Goal: Task Accomplishment & Management: Complete application form

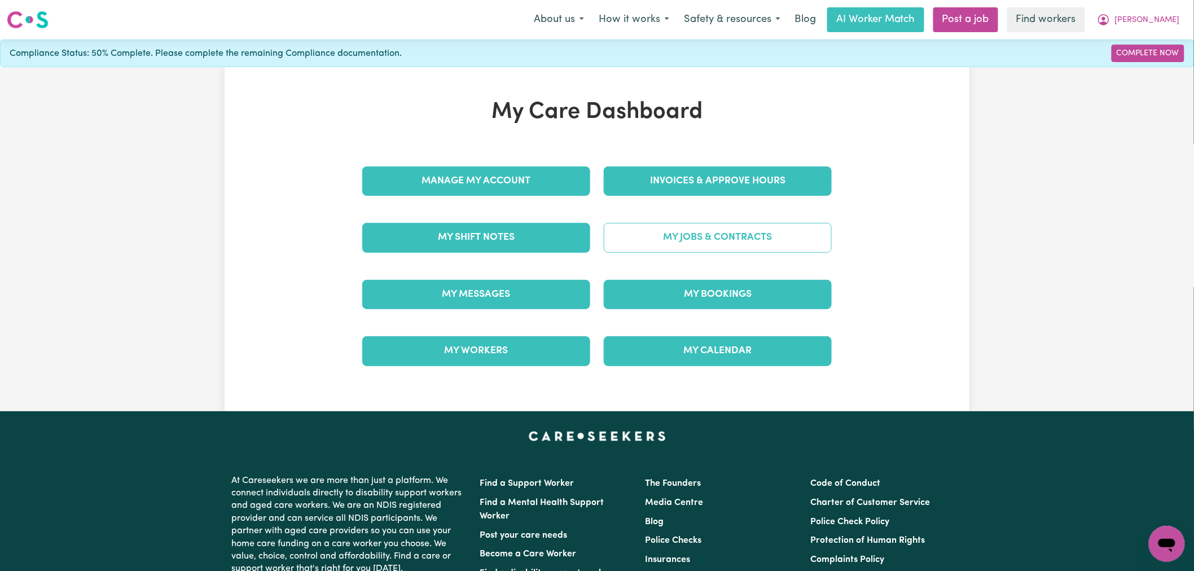
click at [650, 223] on link "My Jobs & Contracts" at bounding box center [718, 237] width 228 height 29
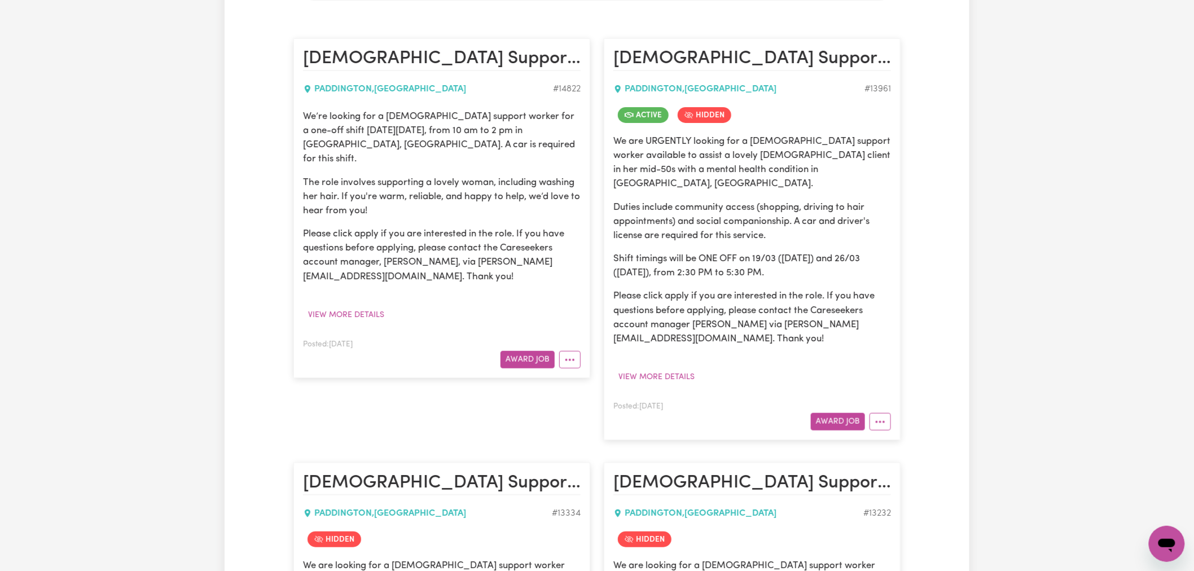
scroll to position [501, 0]
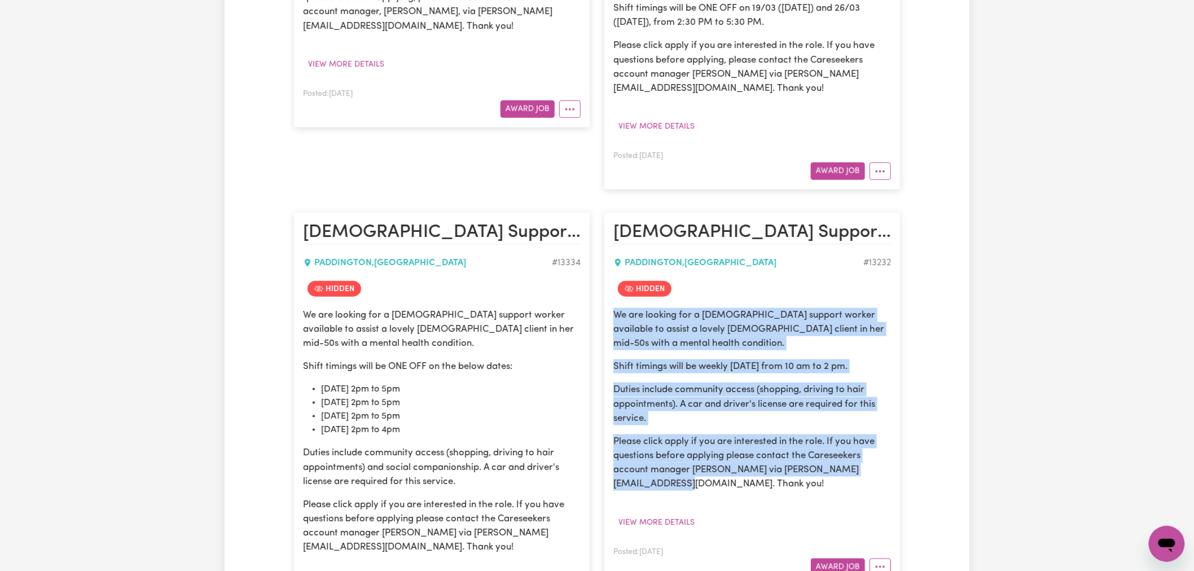
drag, startPoint x: 607, startPoint y: 395, endPoint x: 618, endPoint y: 303, distance: 92.6
click at [618, 308] on div "We are looking for a [DEMOGRAPHIC_DATA] support worker available to assist a lo…" at bounding box center [753, 399] width 278 height 183
copy div "We are looking for a [DEMOGRAPHIC_DATA] support worker available to assist a lo…"
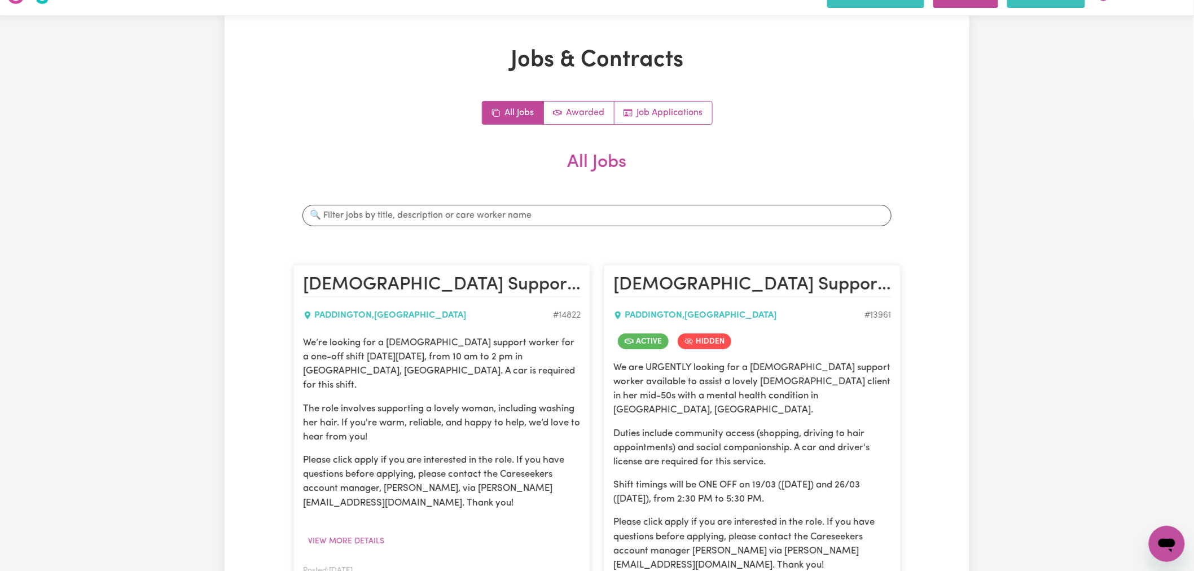
scroll to position [0, 0]
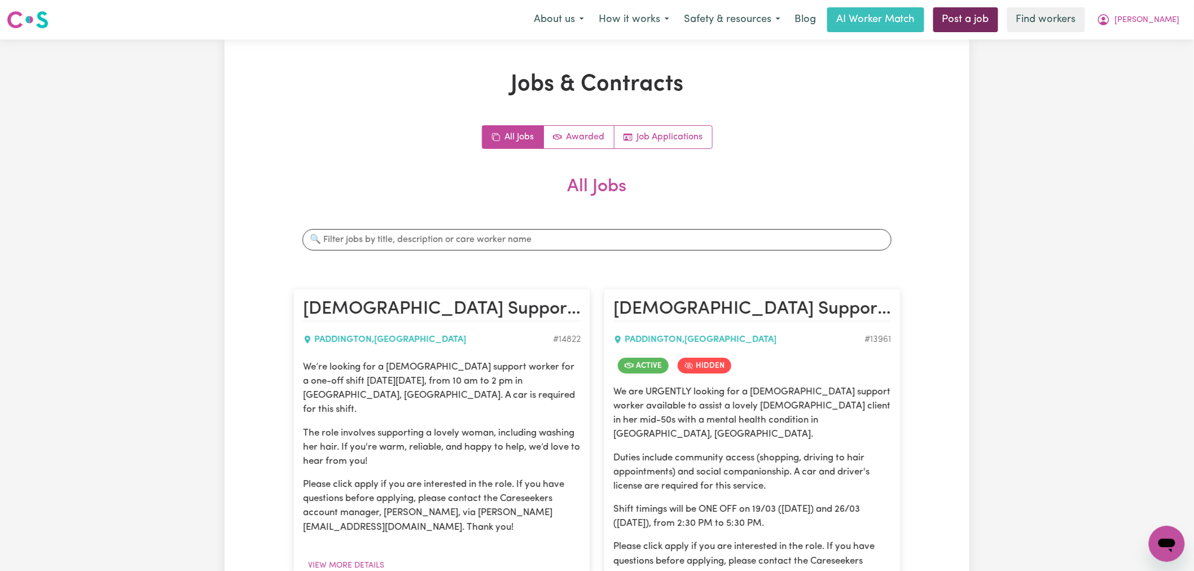
click at [999, 20] on link "Post a job" at bounding box center [966, 19] width 65 height 25
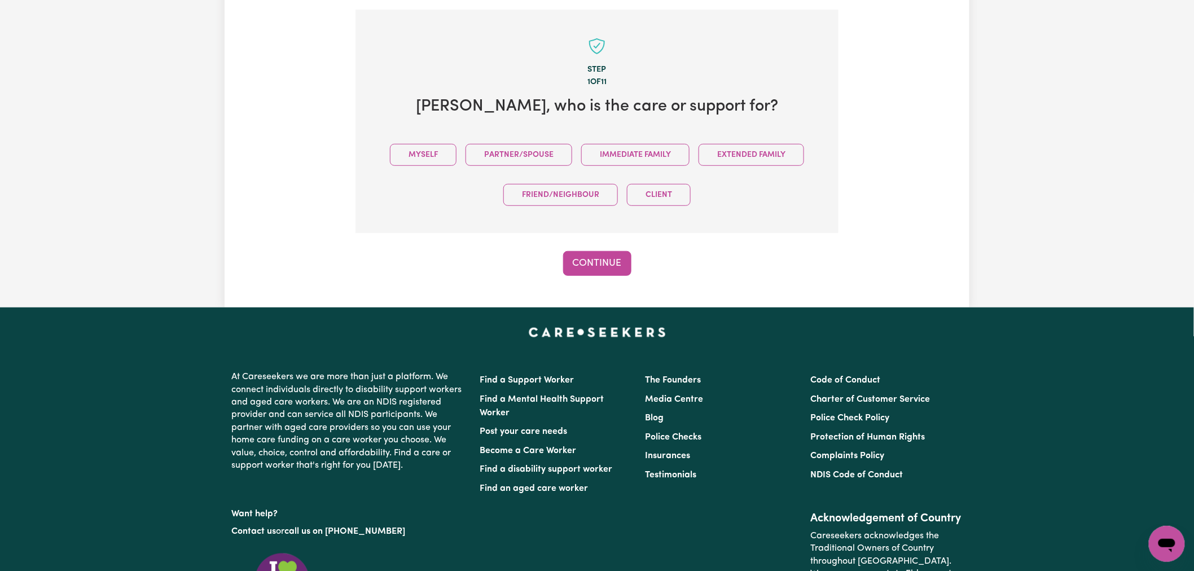
scroll to position [247, 0]
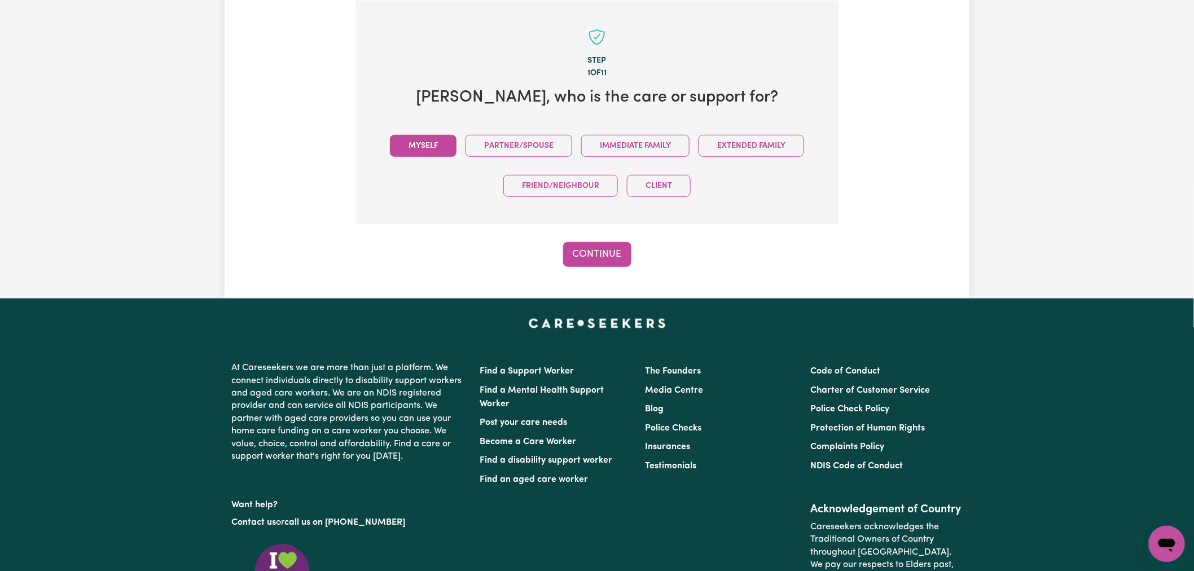
click at [443, 151] on button "Myself" at bounding box center [423, 146] width 67 height 22
click at [581, 251] on button "Continue" at bounding box center [597, 254] width 68 height 25
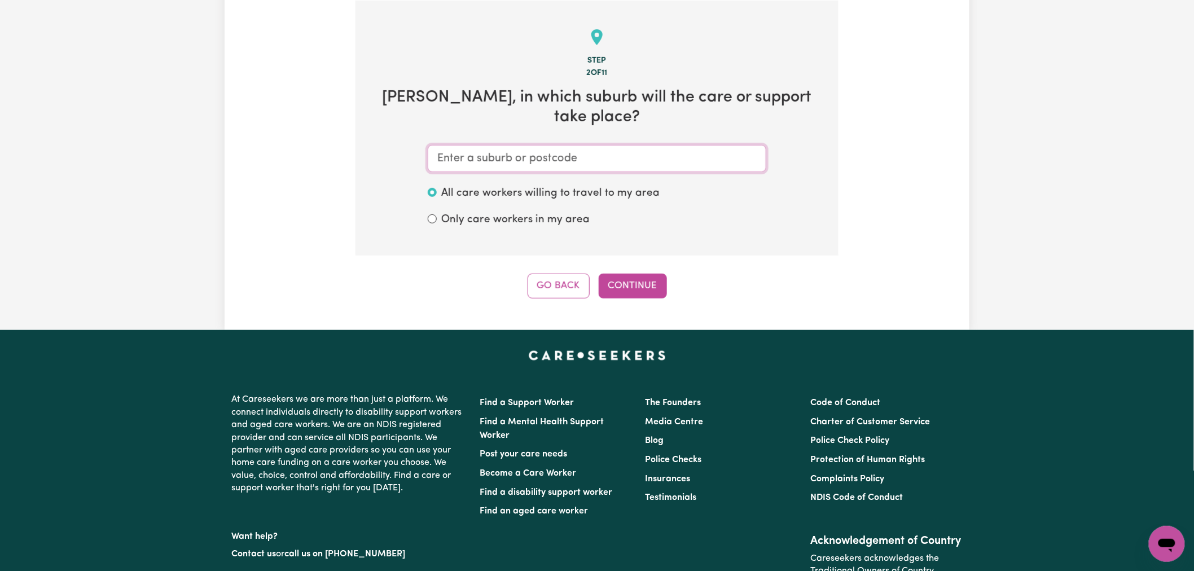
click at [580, 148] on input "text" at bounding box center [597, 158] width 339 height 27
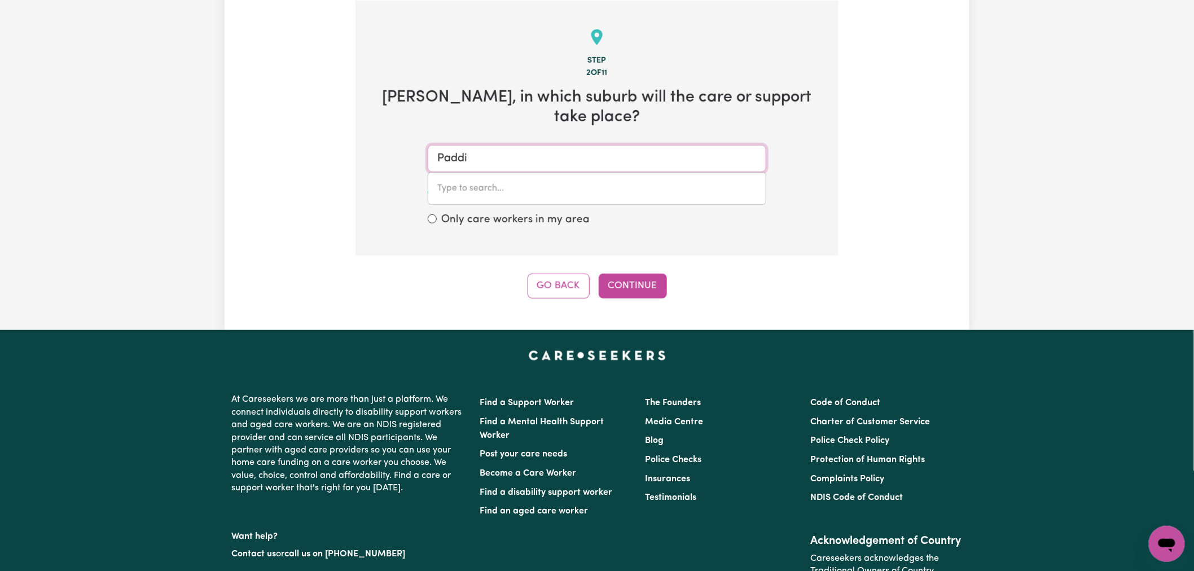
type input "Paddin"
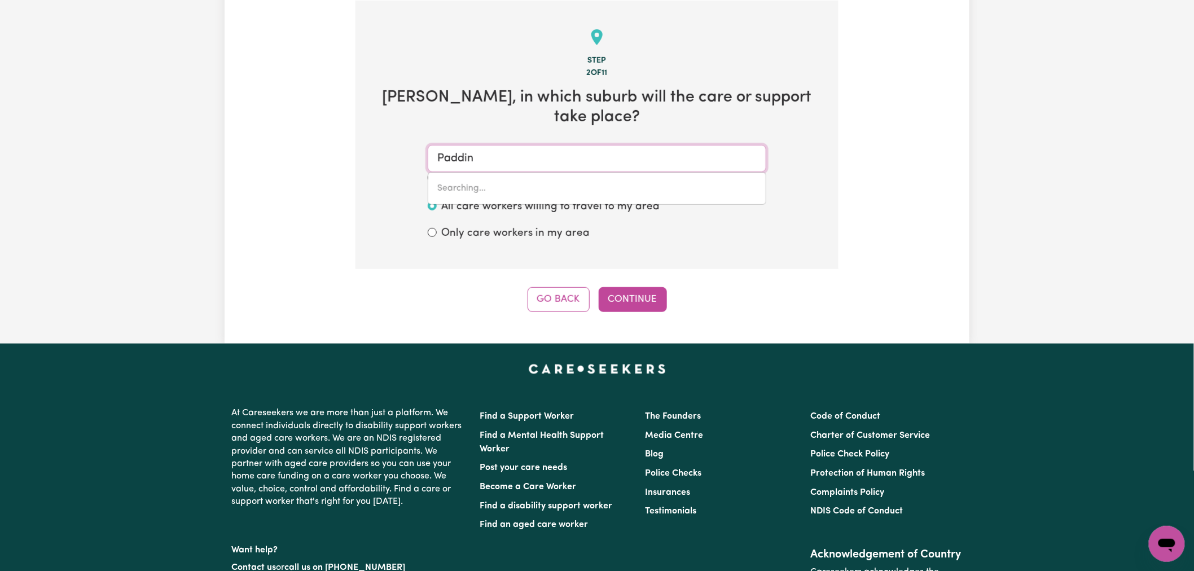
type input "PaddinGTON, [GEOGRAPHIC_DATA], 2021"
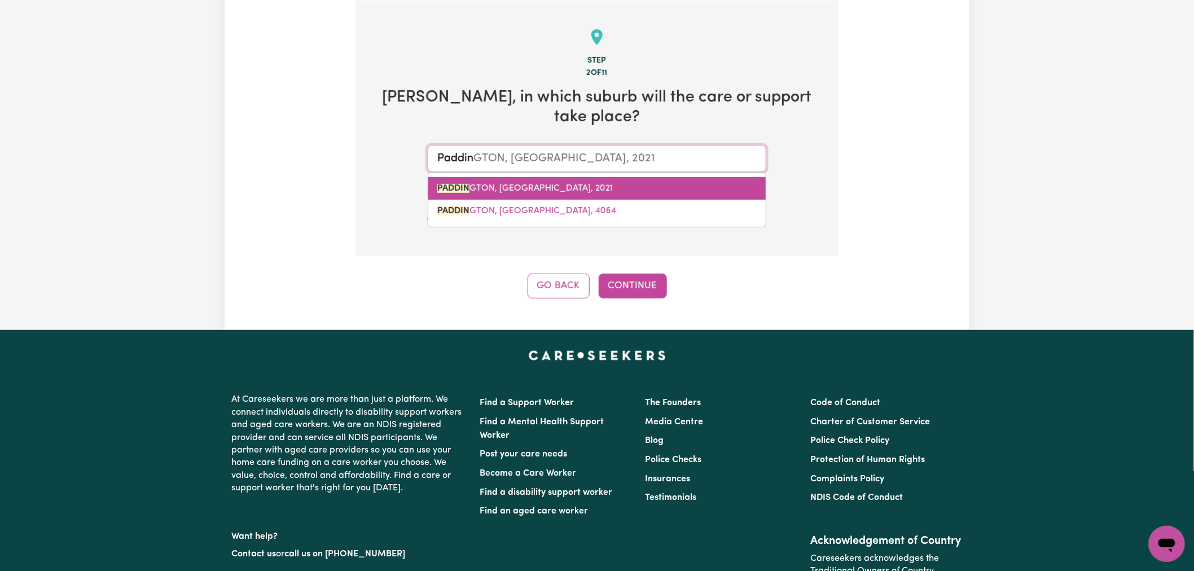
click at [577, 187] on span "PADDIN GTON, [GEOGRAPHIC_DATA], 2021" at bounding box center [525, 188] width 176 height 9
type input "[GEOGRAPHIC_DATA], [GEOGRAPHIC_DATA], 2021"
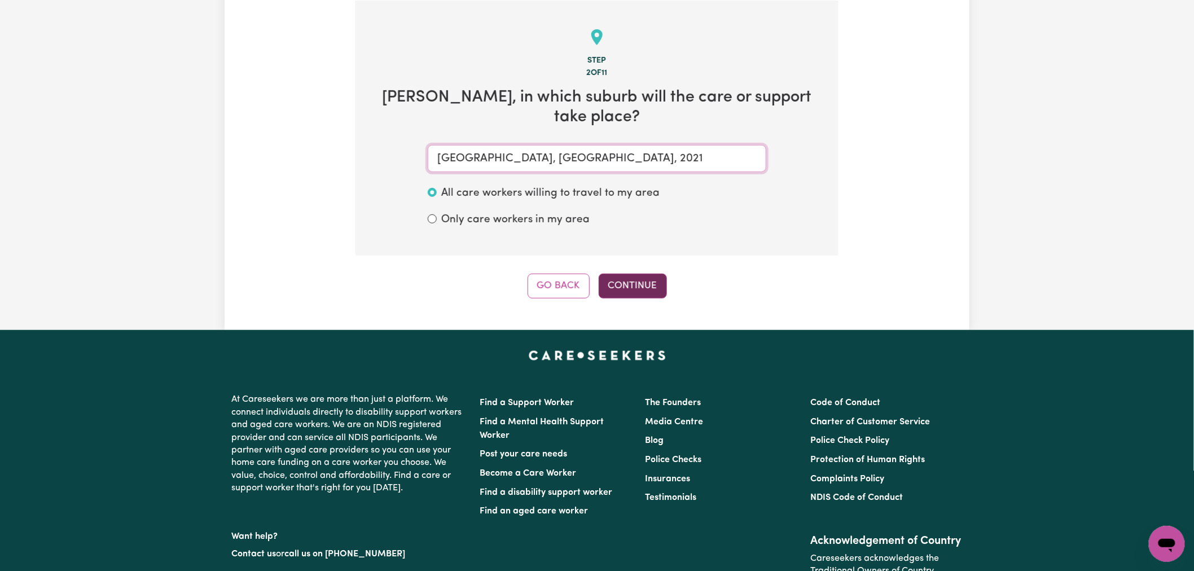
type input "[GEOGRAPHIC_DATA], [GEOGRAPHIC_DATA], 2021"
click at [624, 281] on button "Continue" at bounding box center [633, 286] width 68 height 25
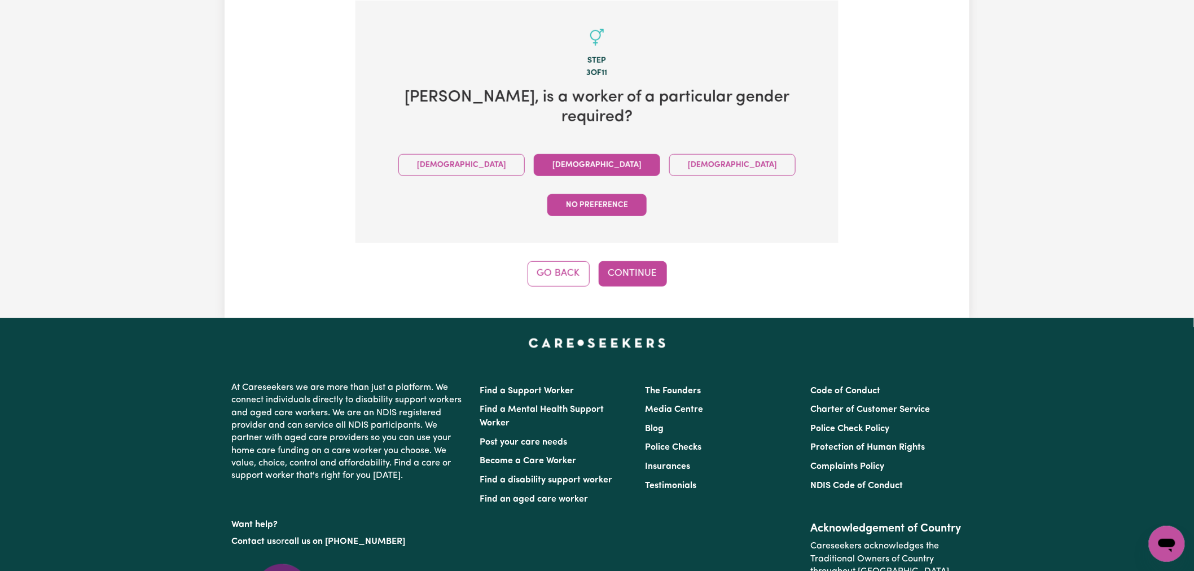
click at [545, 154] on button "[DEMOGRAPHIC_DATA]" at bounding box center [597, 165] width 126 height 22
click at [639, 261] on button "Continue" at bounding box center [633, 273] width 68 height 25
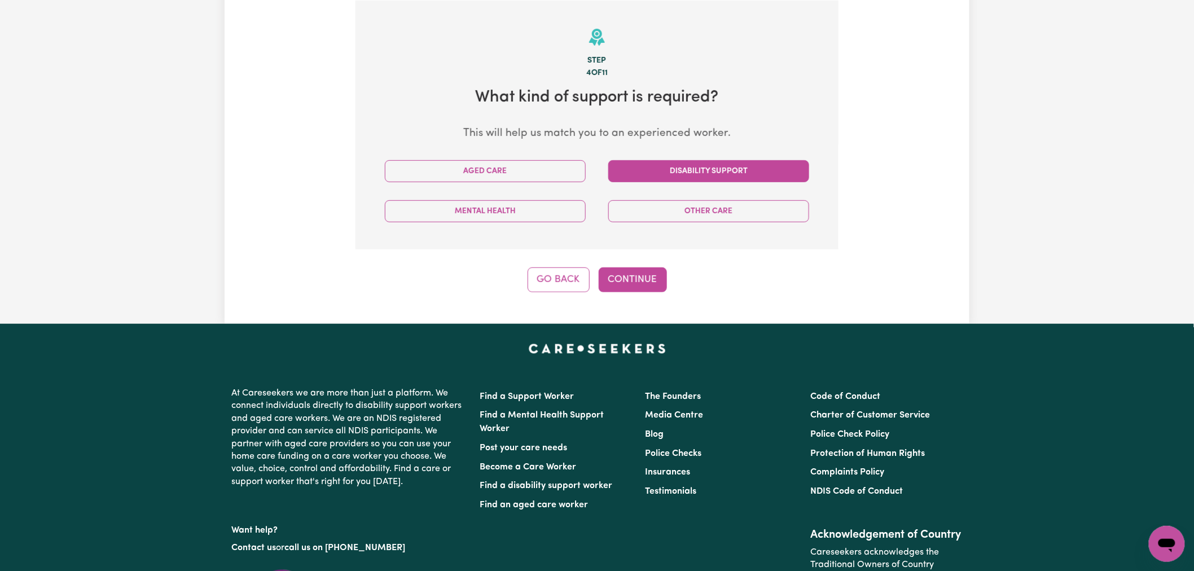
click at [662, 179] on button "Disability Support" at bounding box center [709, 171] width 201 height 22
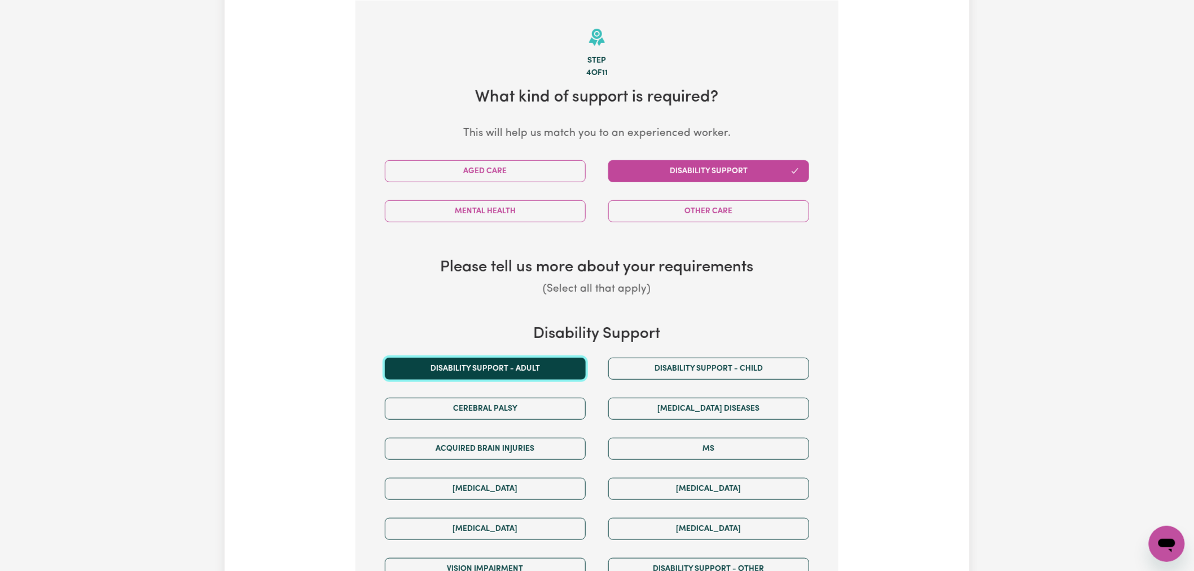
click at [545, 362] on button "Disability support - Adult" at bounding box center [485, 369] width 201 height 22
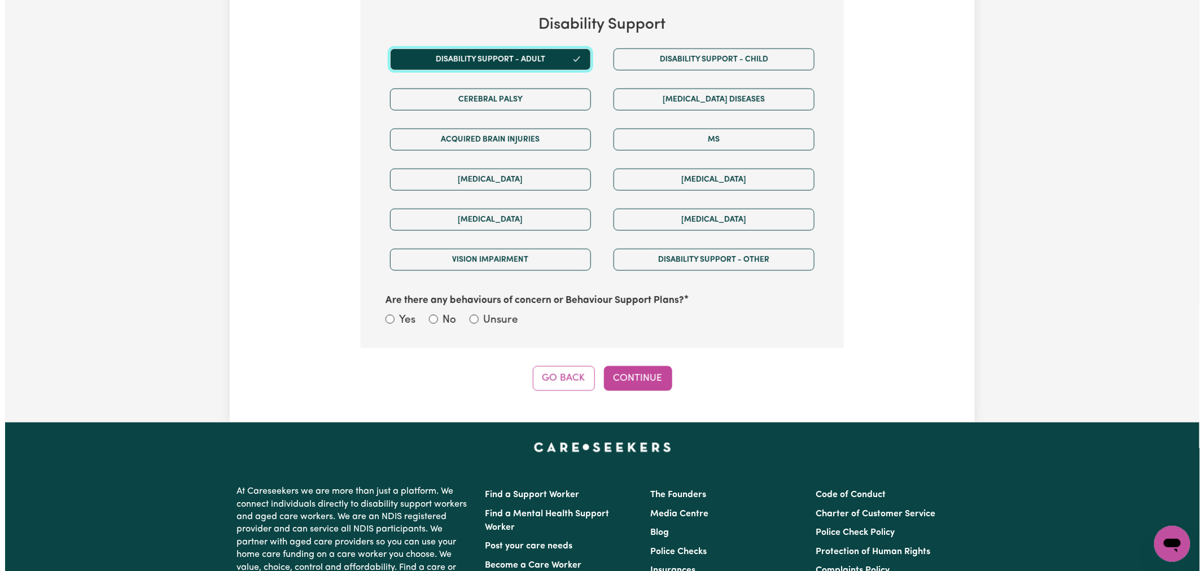
scroll to position [561, 0]
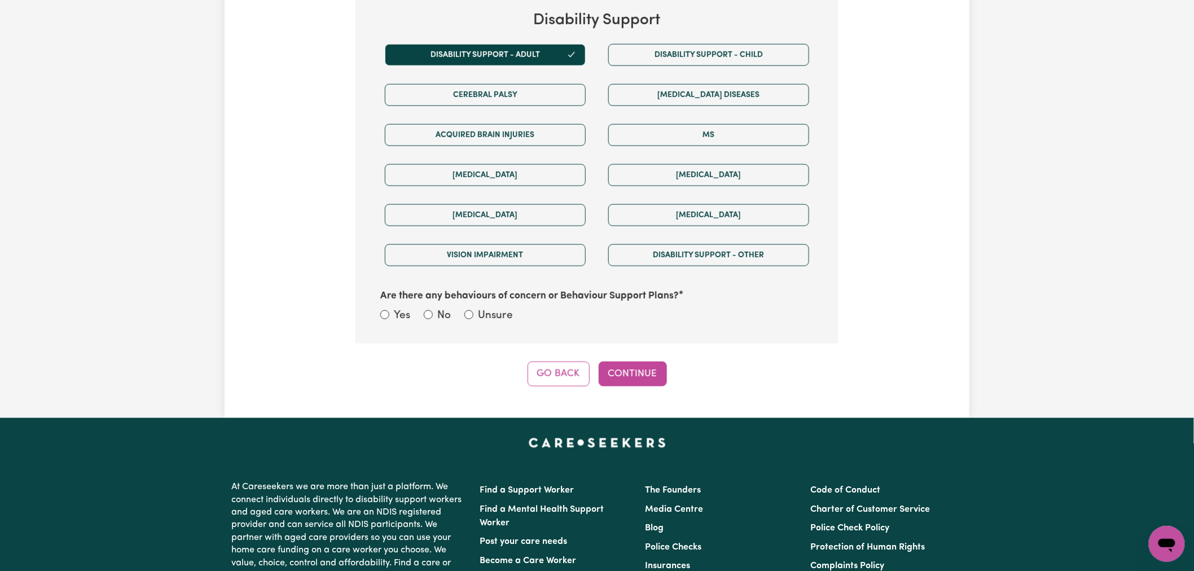
click at [438, 315] on label "No" at bounding box center [444, 316] width 14 height 16
click at [433, 315] on input "No" at bounding box center [428, 314] width 9 height 9
radio input "true"
click at [614, 371] on button "Continue" at bounding box center [633, 374] width 68 height 25
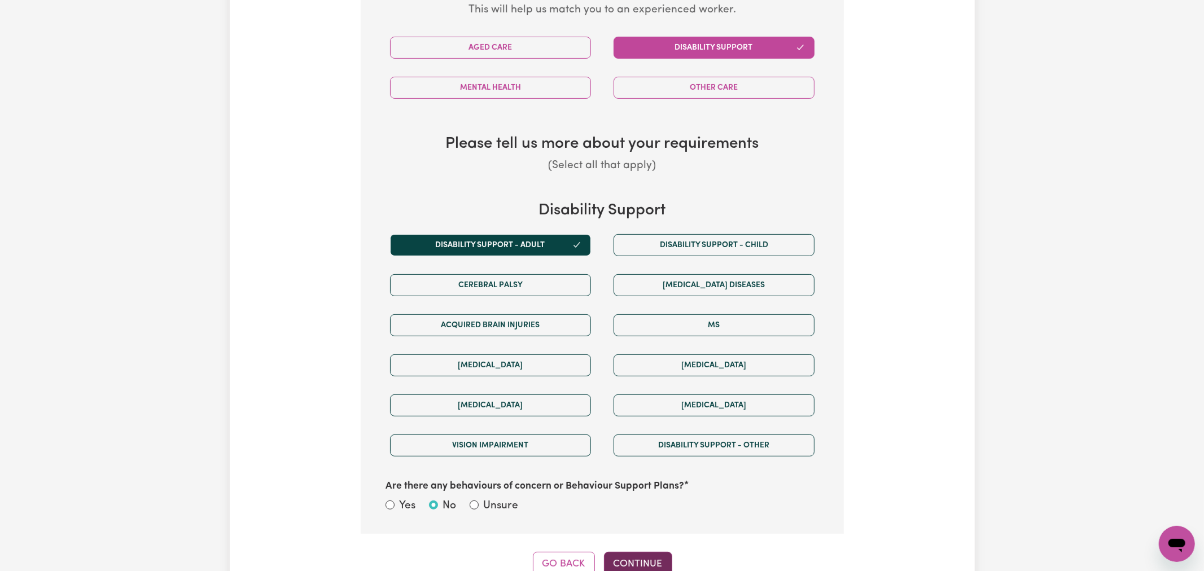
select select "NDIS_FUNDING_SELF_MANAGED"
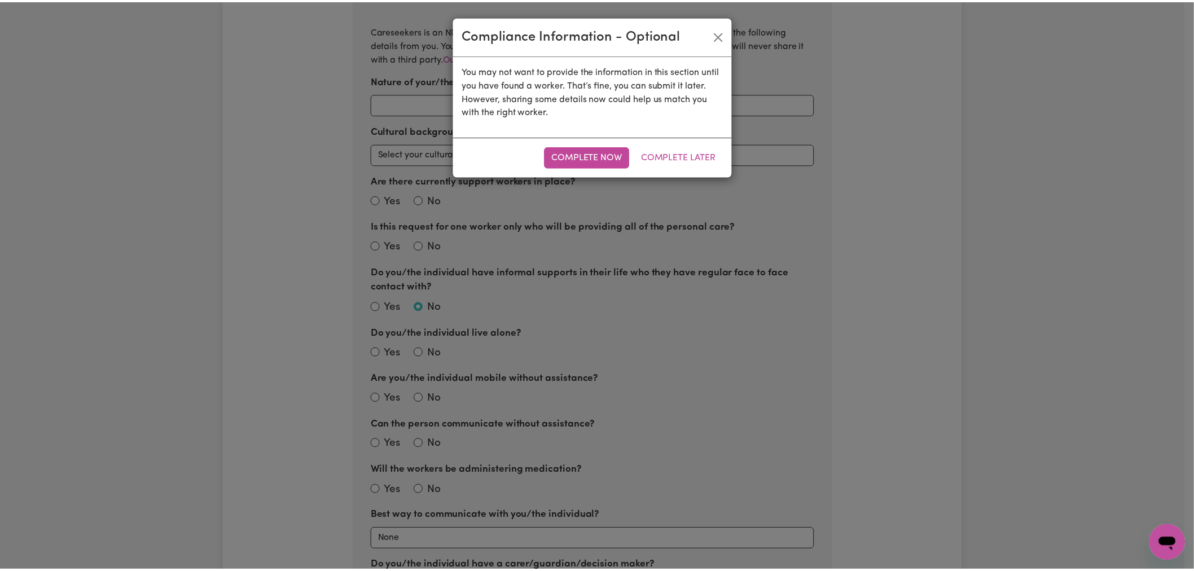
scroll to position [247, 0]
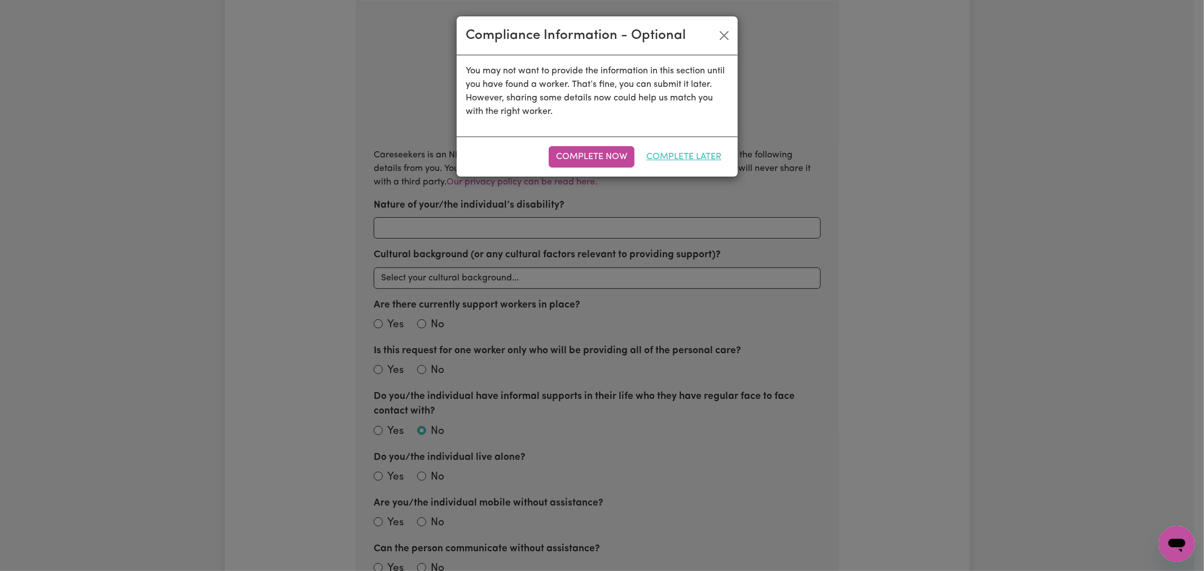
click at [681, 155] on button "Complete Later" at bounding box center [684, 156] width 90 height 21
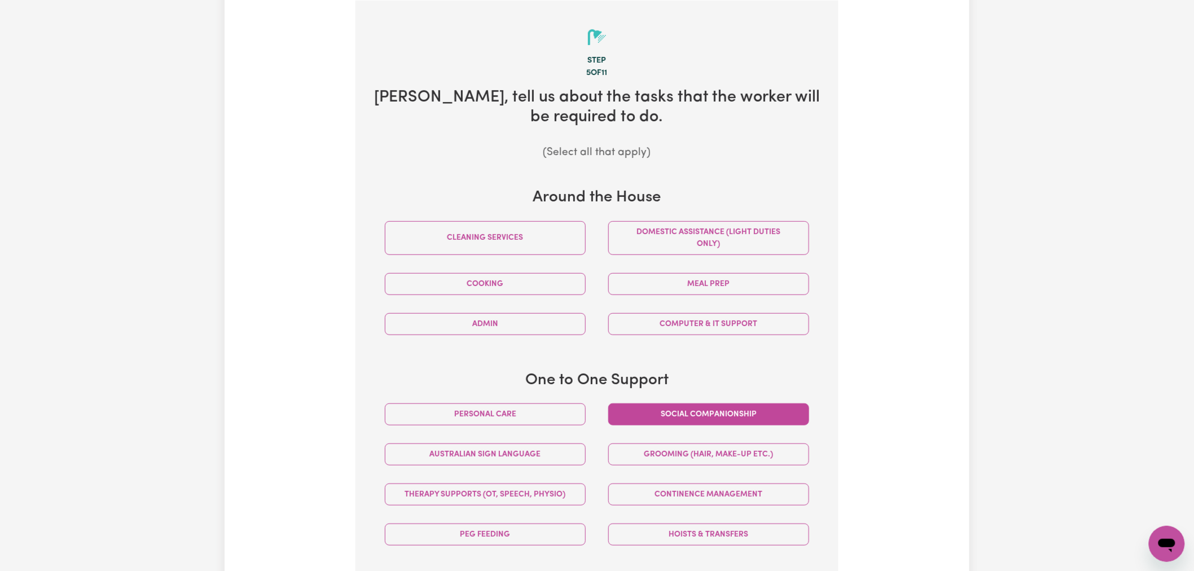
click at [725, 406] on button "Social companionship" at bounding box center [709, 415] width 201 height 22
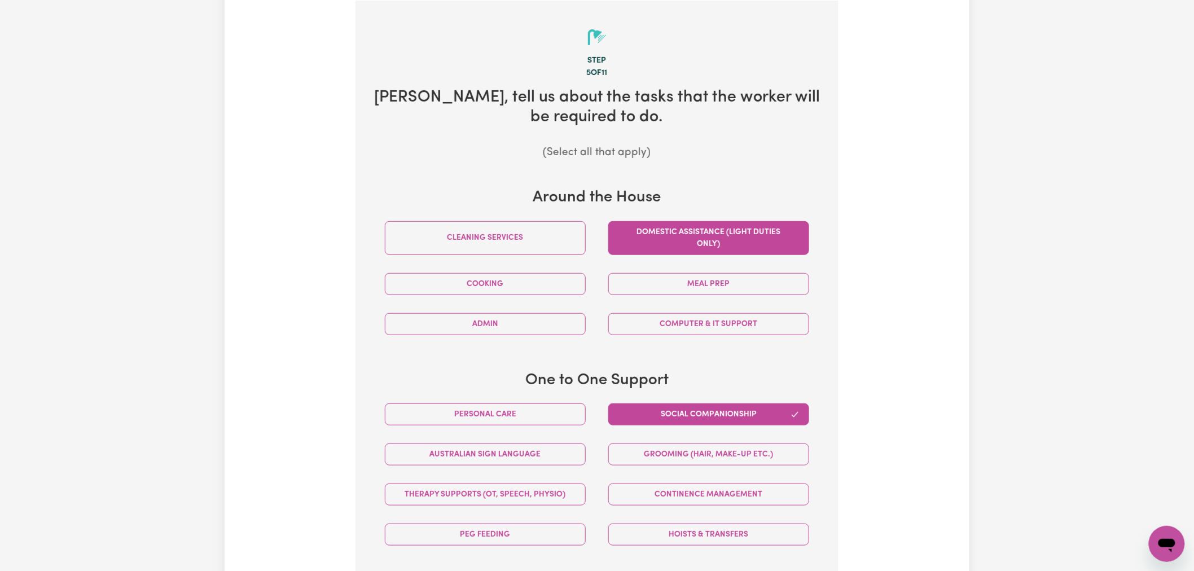
click at [704, 235] on button "Domestic assistance (light duties only)" at bounding box center [709, 238] width 201 height 34
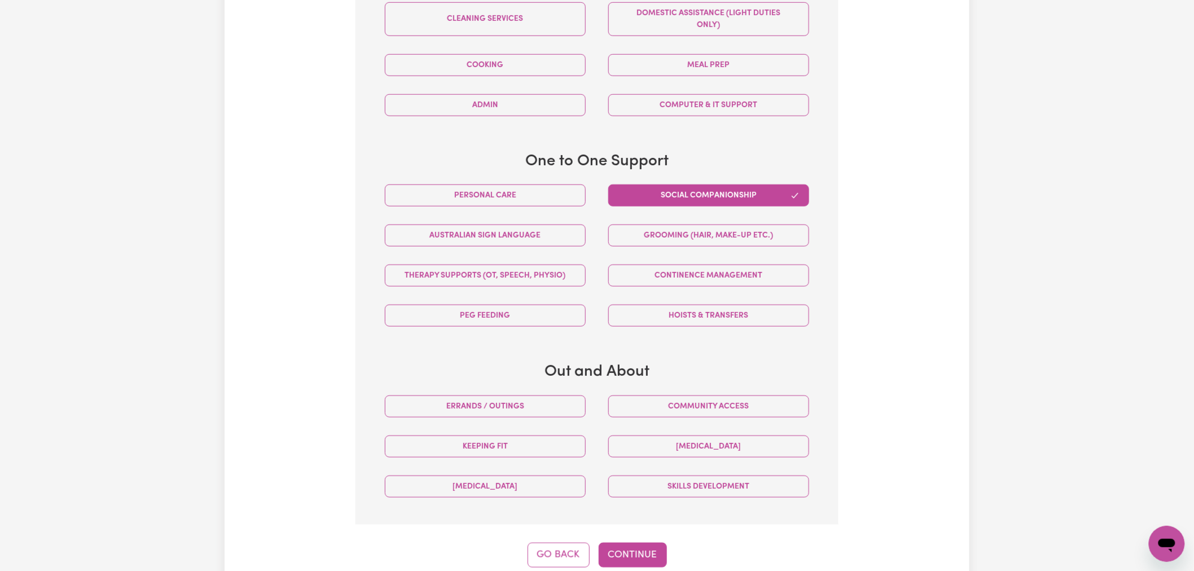
scroll to position [498, 0]
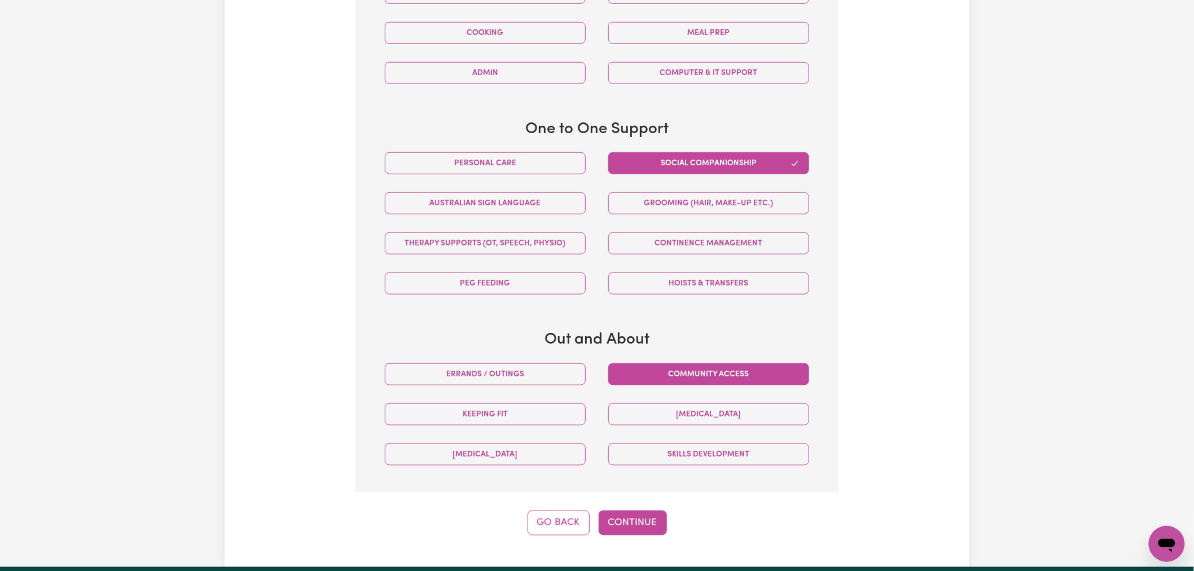
click at [735, 370] on button "Community access" at bounding box center [709, 375] width 201 height 22
click at [644, 533] on button "Continue" at bounding box center [633, 523] width 68 height 25
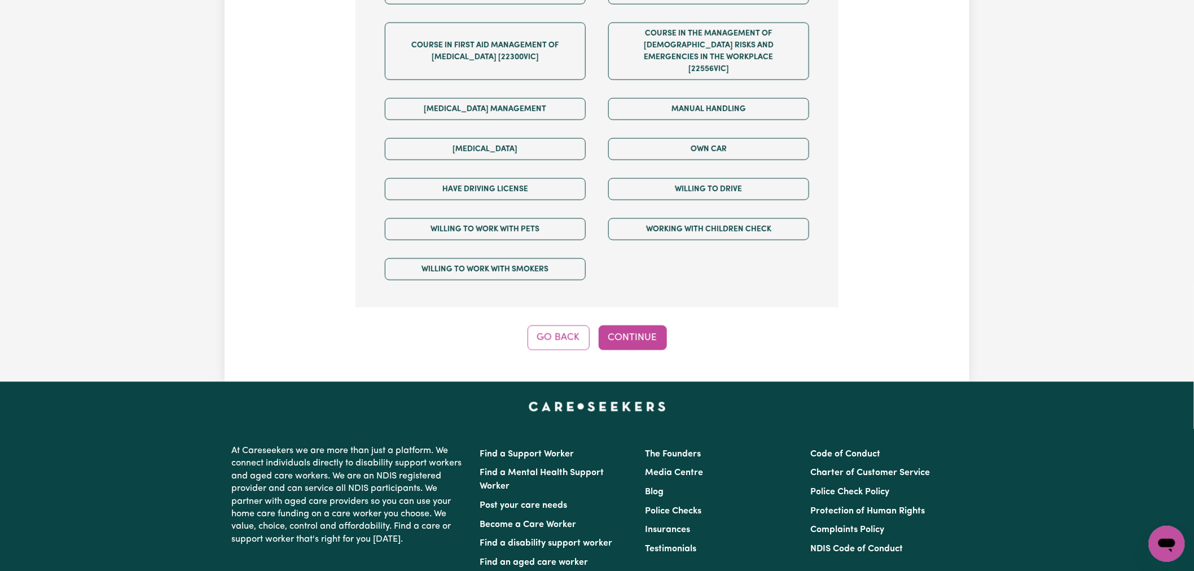
scroll to position [749, 0]
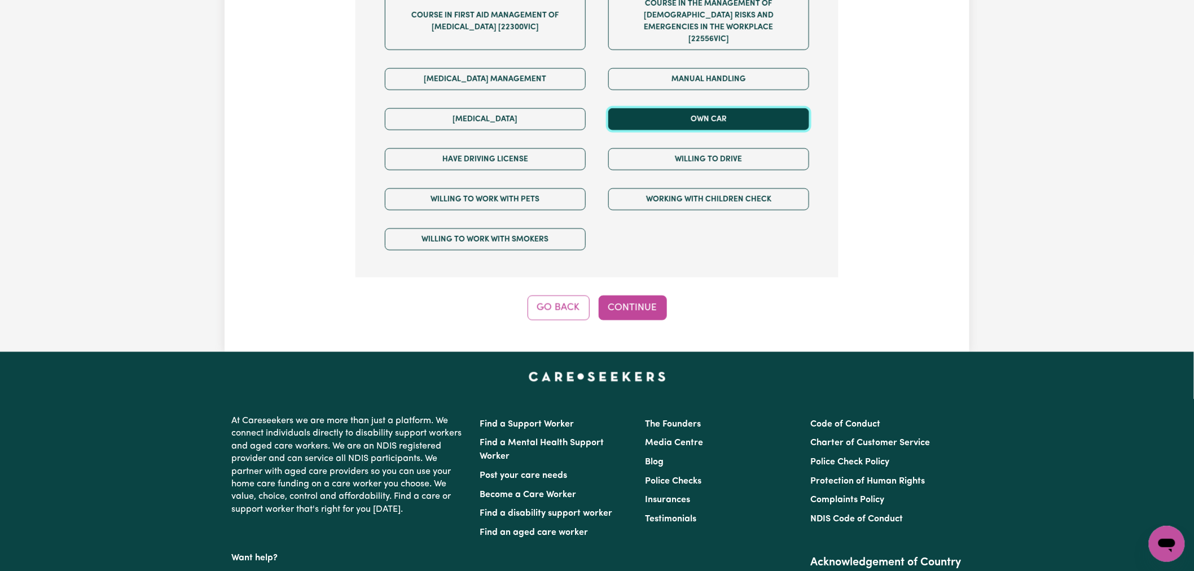
click at [714, 108] on button "Own Car" at bounding box center [709, 119] width 201 height 22
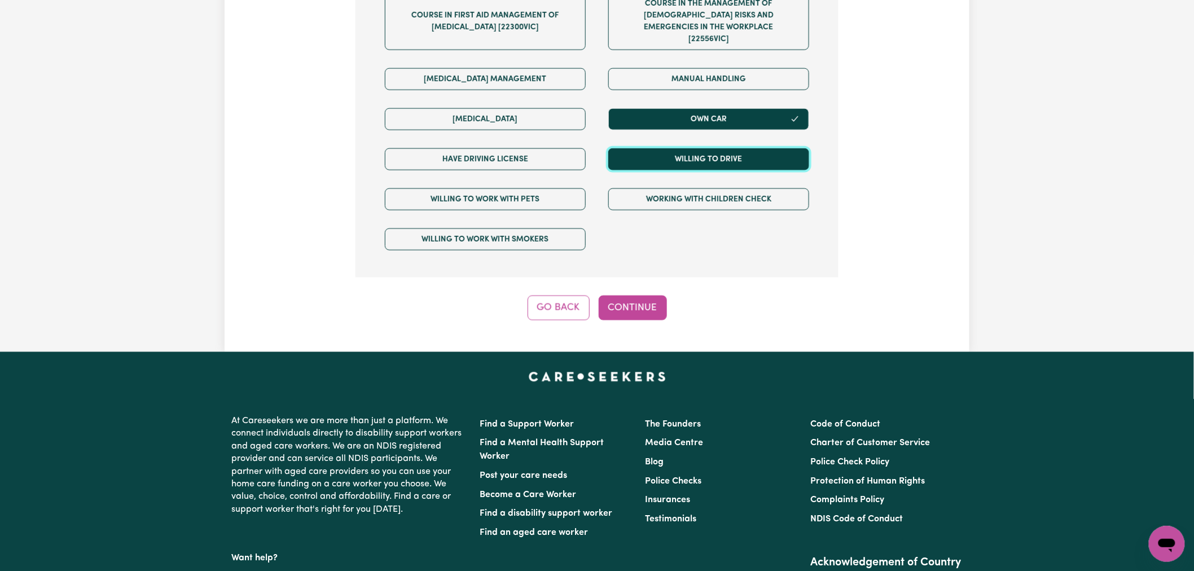
click at [715, 148] on button "Willing to drive" at bounding box center [709, 159] width 201 height 22
click at [634, 303] on button "Continue" at bounding box center [633, 308] width 68 height 25
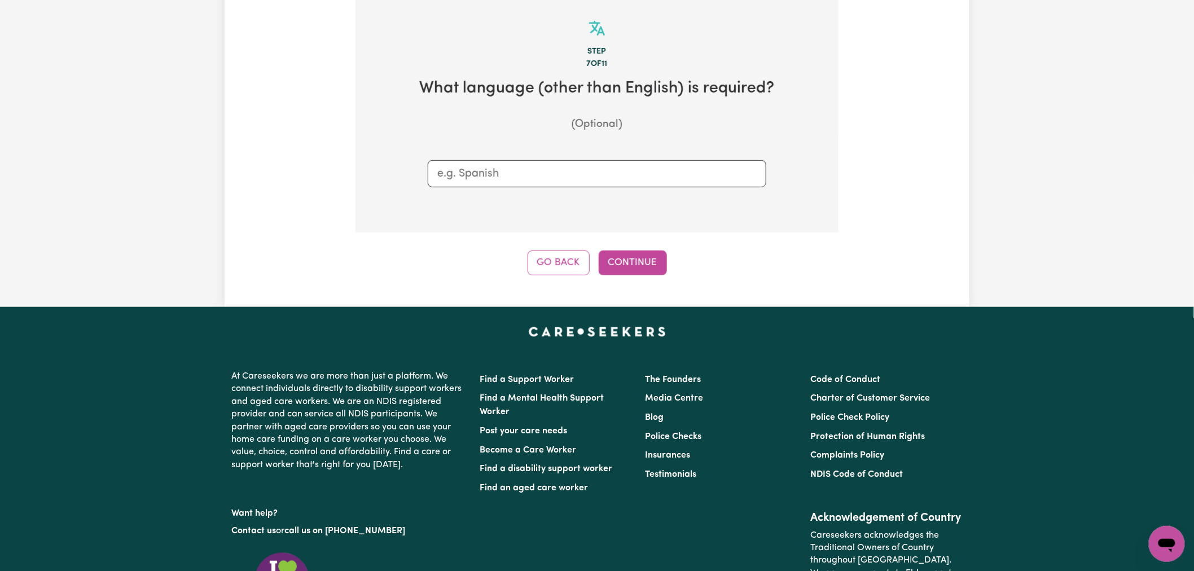
scroll to position [247, 0]
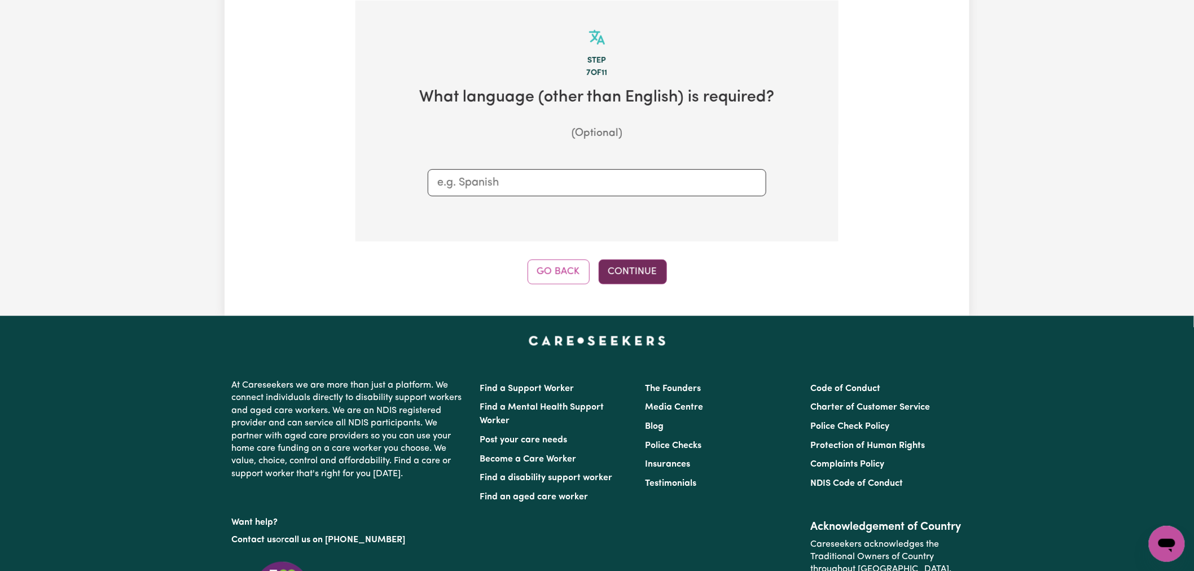
click at [635, 277] on button "Continue" at bounding box center [633, 272] width 68 height 25
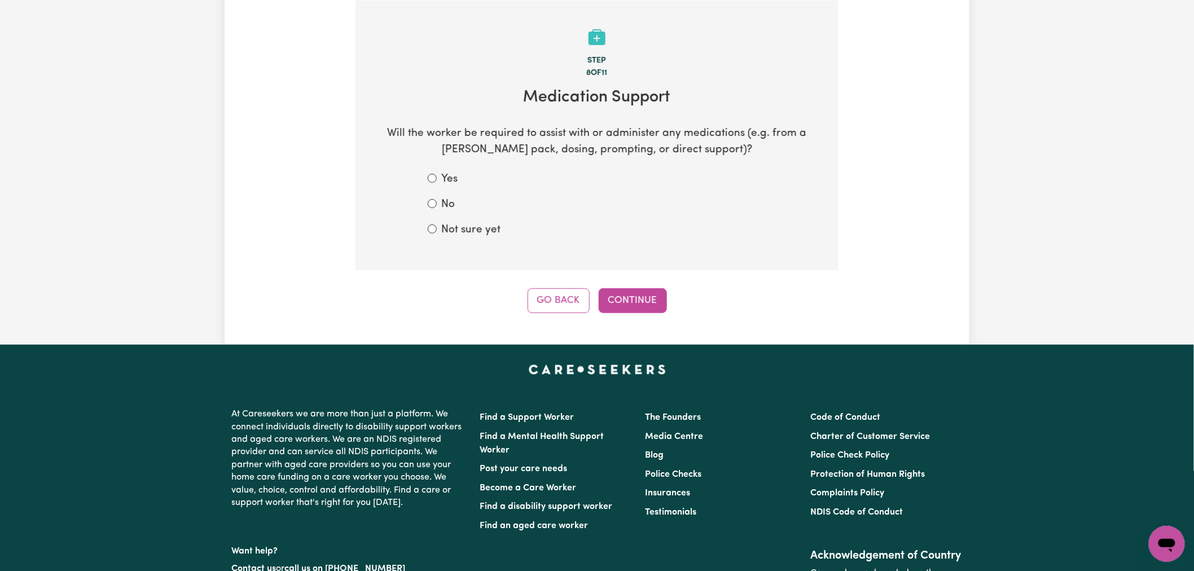
click at [450, 206] on label "No" at bounding box center [448, 205] width 14 height 16
click at [437, 206] on input "No" at bounding box center [432, 203] width 9 height 9
radio input "true"
click at [657, 307] on button "Continue" at bounding box center [633, 300] width 68 height 25
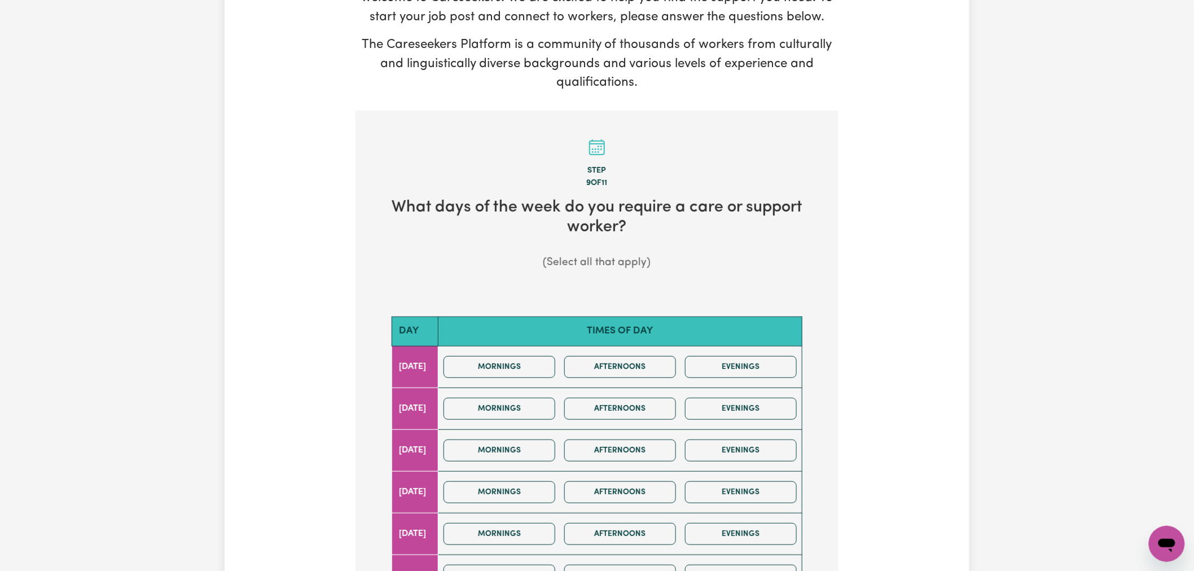
scroll to position [251, 0]
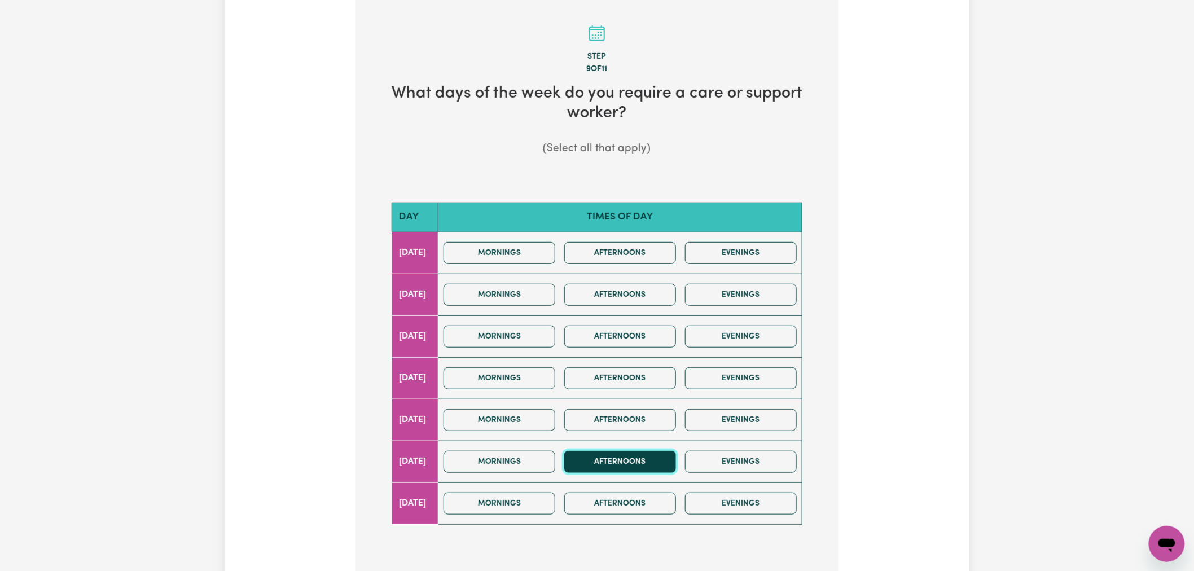
click at [638, 460] on button "Afternoons" at bounding box center [620, 462] width 112 height 22
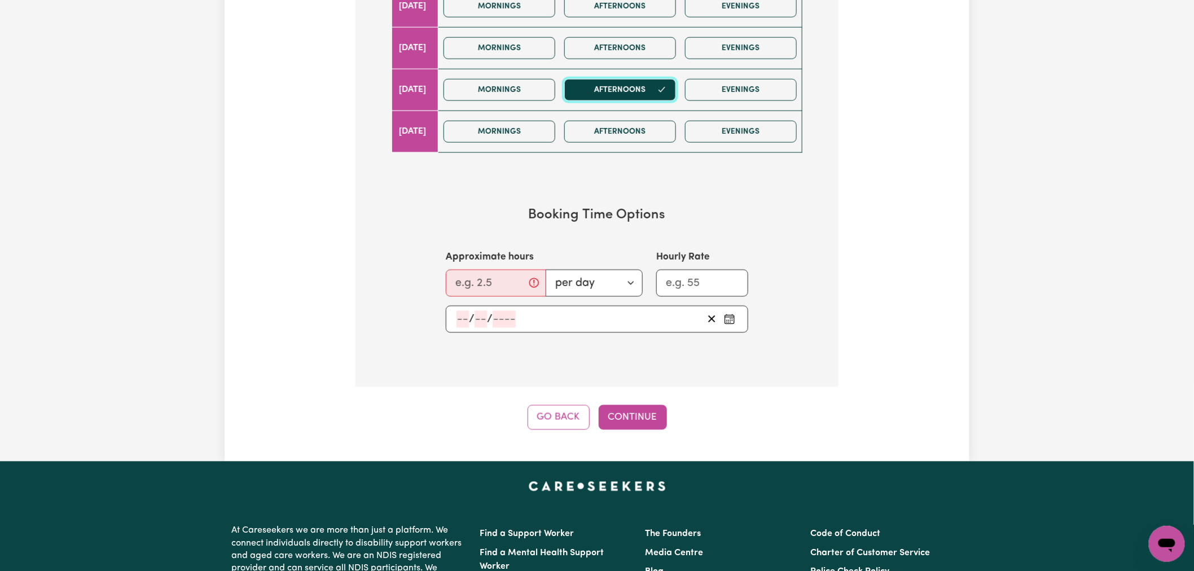
scroll to position [627, 0]
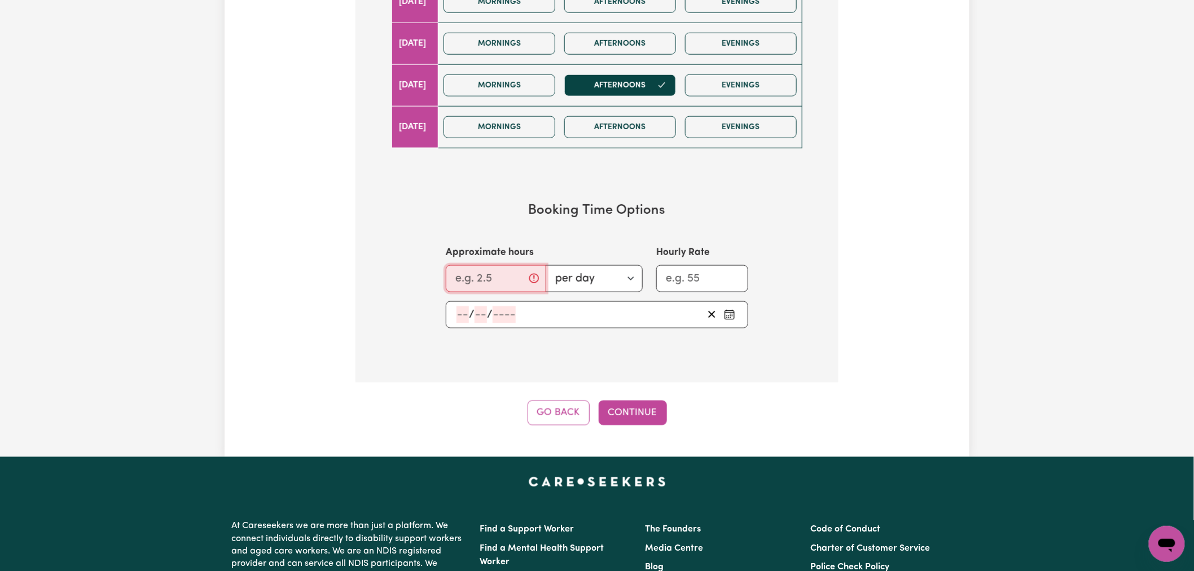
click at [482, 273] on input "Approximate hours" at bounding box center [496, 278] width 100 height 27
type input "3"
click at [691, 275] on input "Hourly Rate" at bounding box center [702, 278] width 92 height 27
type input "65"
click at [729, 316] on icon "Pick an approximate start date" at bounding box center [729, 314] width 11 height 11
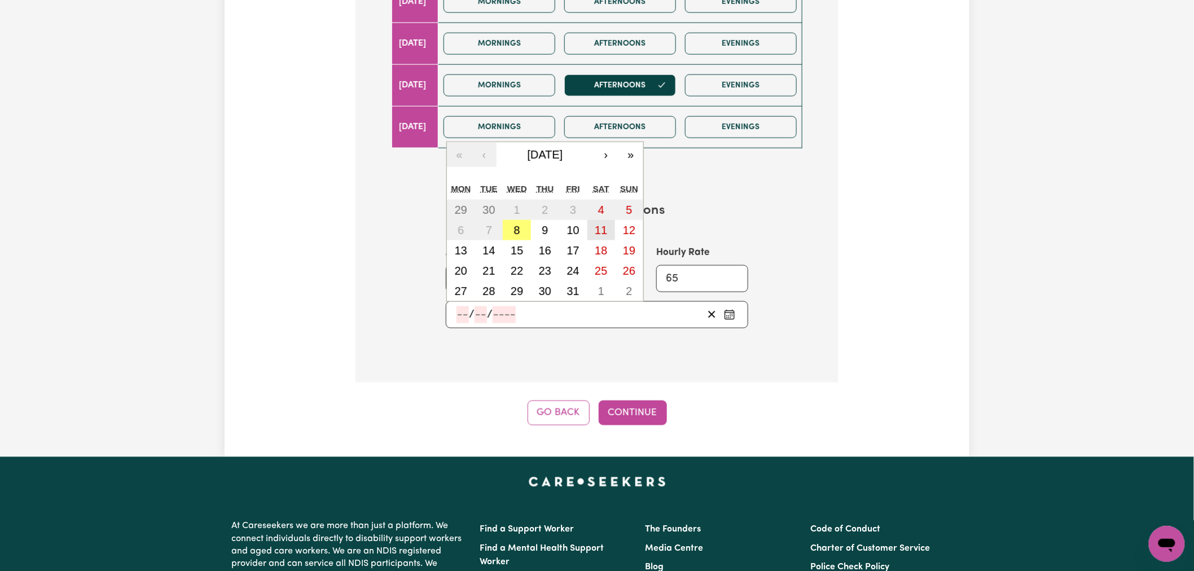
click at [604, 235] on abbr "11" at bounding box center [601, 230] width 12 height 12
type input "[DATE]"
type input "11"
type input "10"
type input "2025"
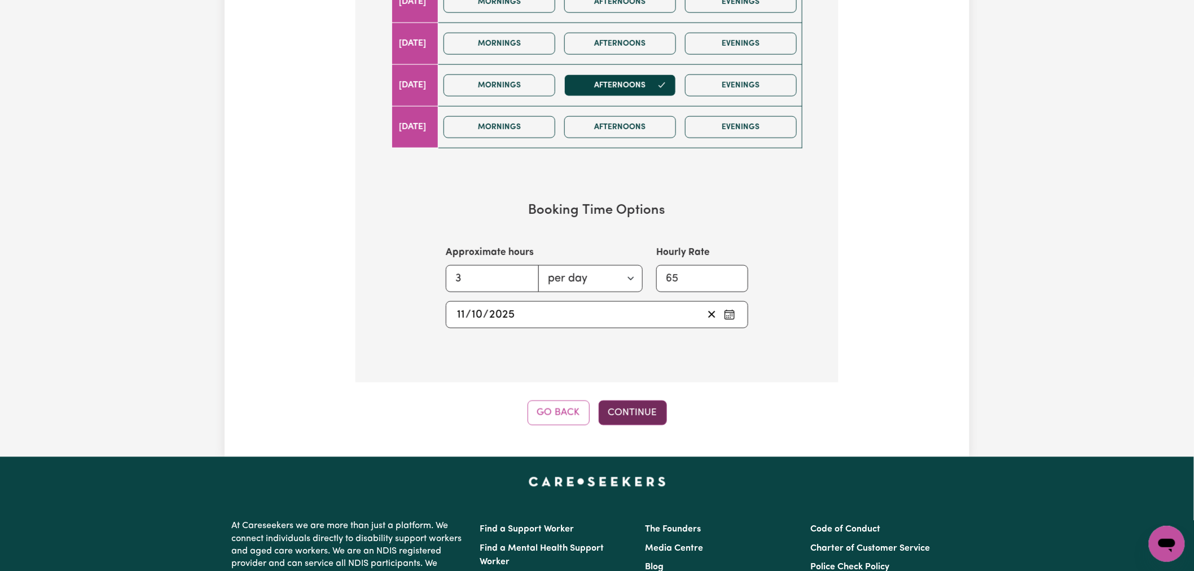
click at [607, 416] on button "Continue" at bounding box center [633, 413] width 68 height 25
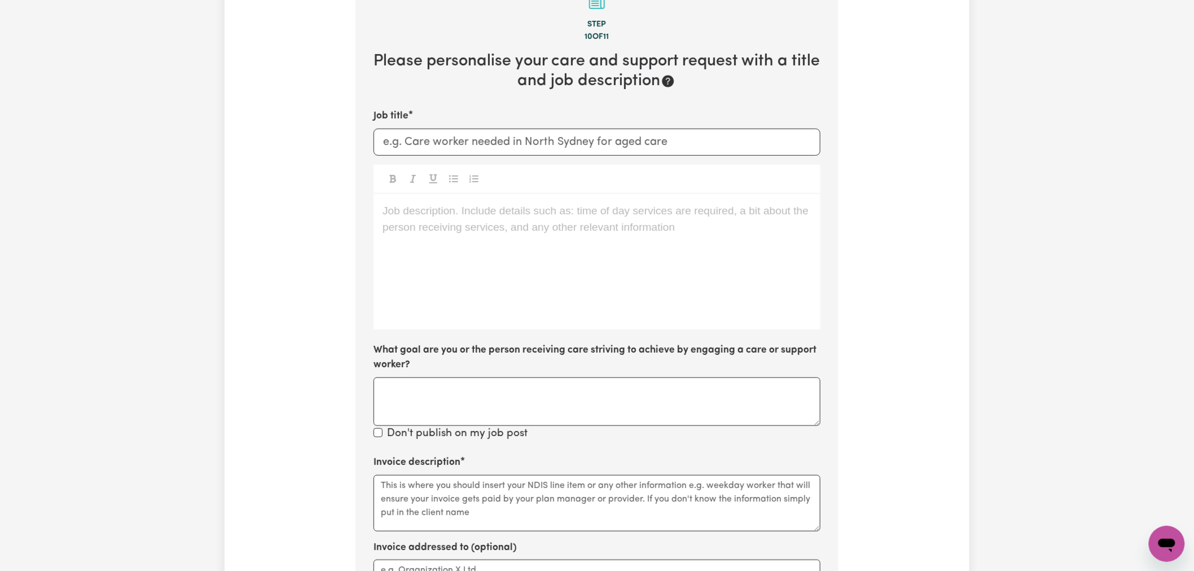
scroll to position [247, 0]
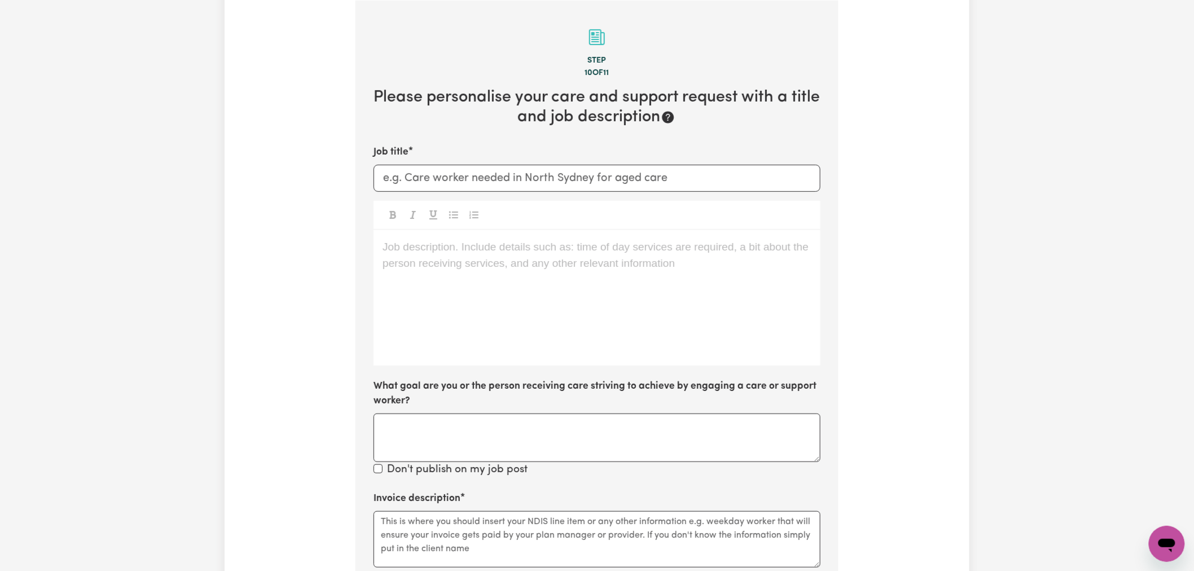
click at [485, 269] on div "Job description. Include details such as: time of day services are required, a …" at bounding box center [597, 297] width 447 height 135
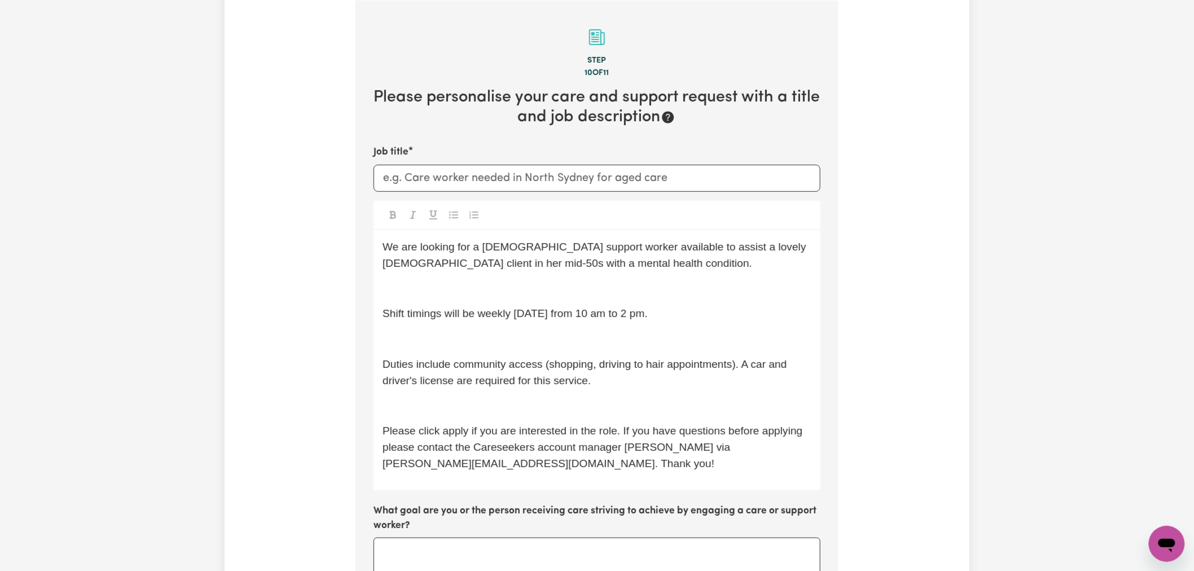
drag, startPoint x: 485, startPoint y: 269, endPoint x: 495, endPoint y: 264, distance: 10.9
click at [495, 264] on span "We are looking for a [DEMOGRAPHIC_DATA] support worker available to assist a lo…" at bounding box center [596, 255] width 427 height 28
drag, startPoint x: 566, startPoint y: 257, endPoint x: 438, endPoint y: 261, distance: 128.2
click at [438, 261] on p "We are looking for a [DEMOGRAPHIC_DATA] support worker available to assist a lo…" at bounding box center [597, 255] width 429 height 33
drag, startPoint x: 710, startPoint y: 314, endPoint x: 375, endPoint y: 311, distance: 334.8
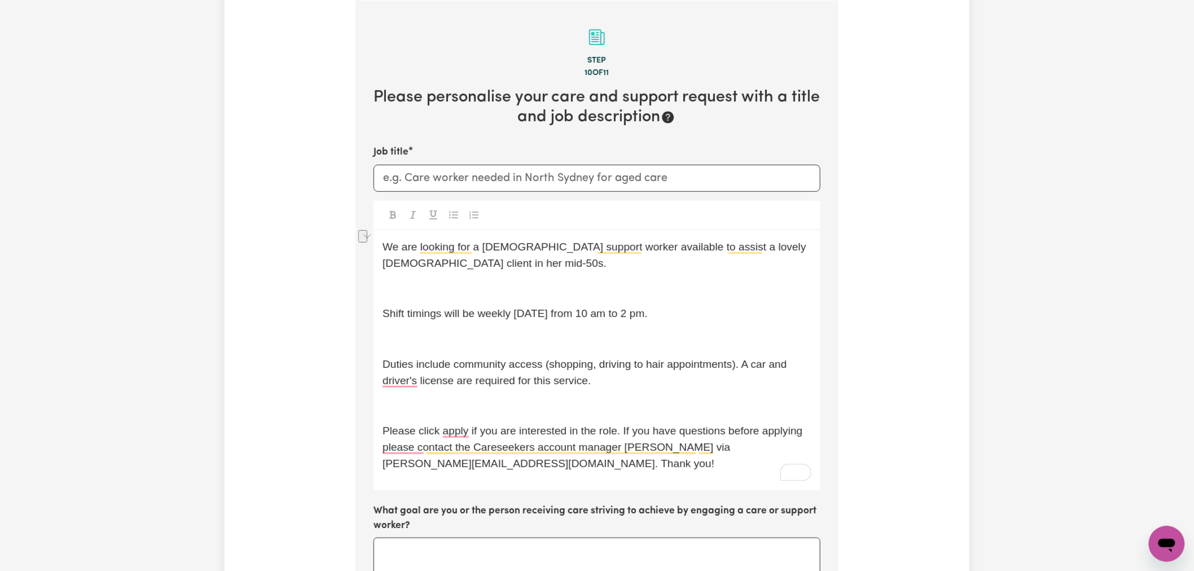
drag, startPoint x: 405, startPoint y: 464, endPoint x: 340, endPoint y: 465, distance: 65.5
click at [345, 465] on div "Tell us your care and support requirements Welcome to Careseekers. We are excit…" at bounding box center [597, 411] width 745 height 1175
click at [522, 174] on input "Job title" at bounding box center [597, 178] width 447 height 27
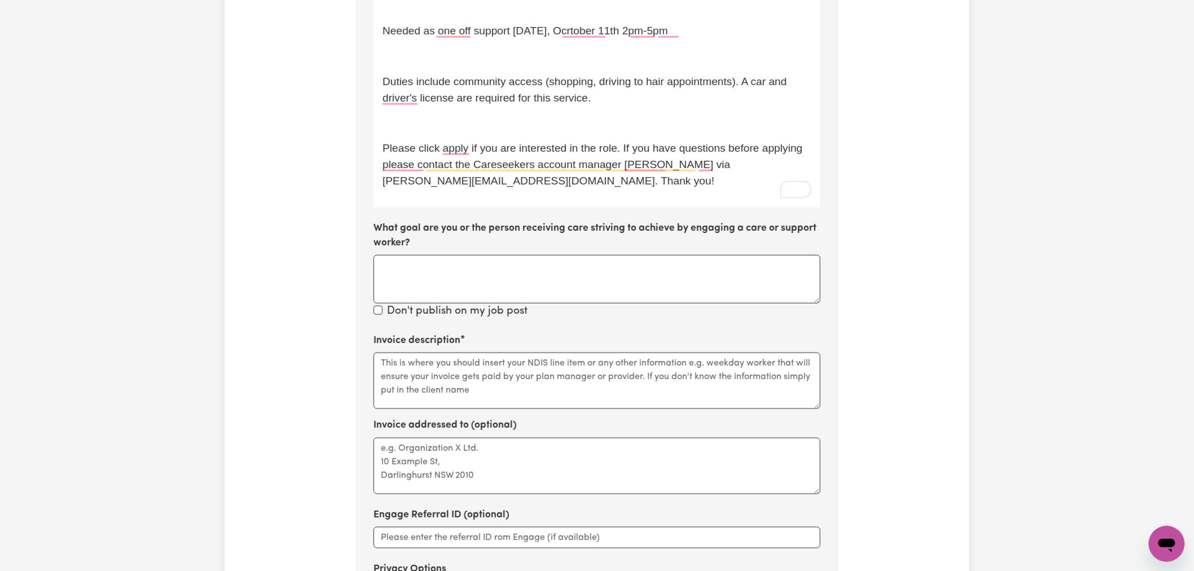
scroll to position [561, 0]
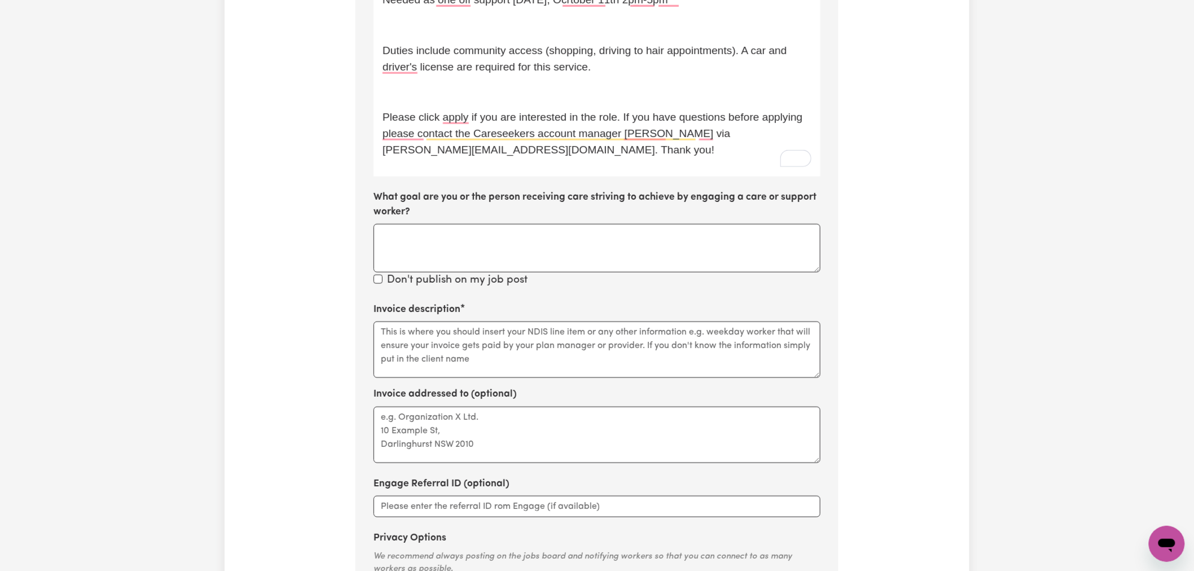
type input "Community access [DATE] 2-5pm"
click at [556, 347] on textarea "Invoice description" at bounding box center [597, 350] width 447 height 56
paste textarea "04_105_0125_6_1"
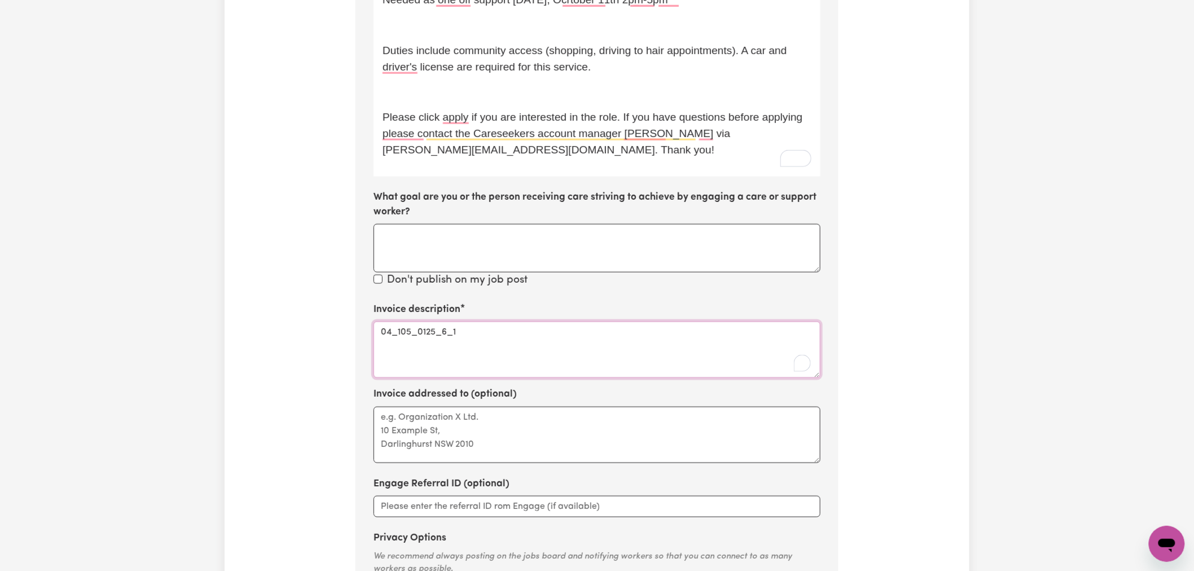
scroll to position [811, 0]
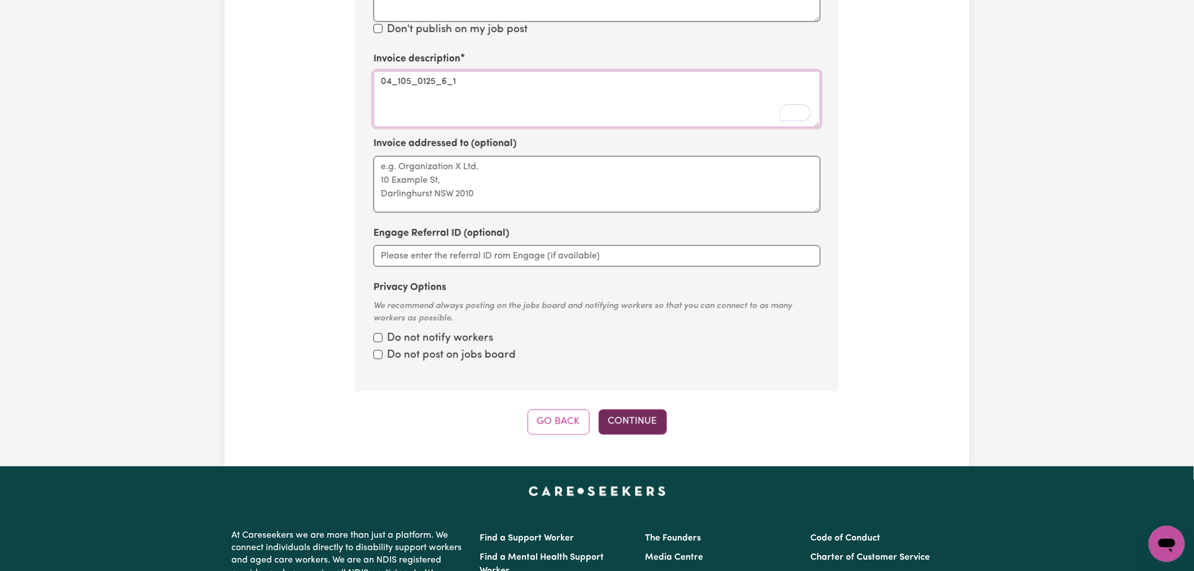
type textarea "04_105_0125_6_1"
click at [639, 414] on button "Continue" at bounding box center [633, 422] width 68 height 25
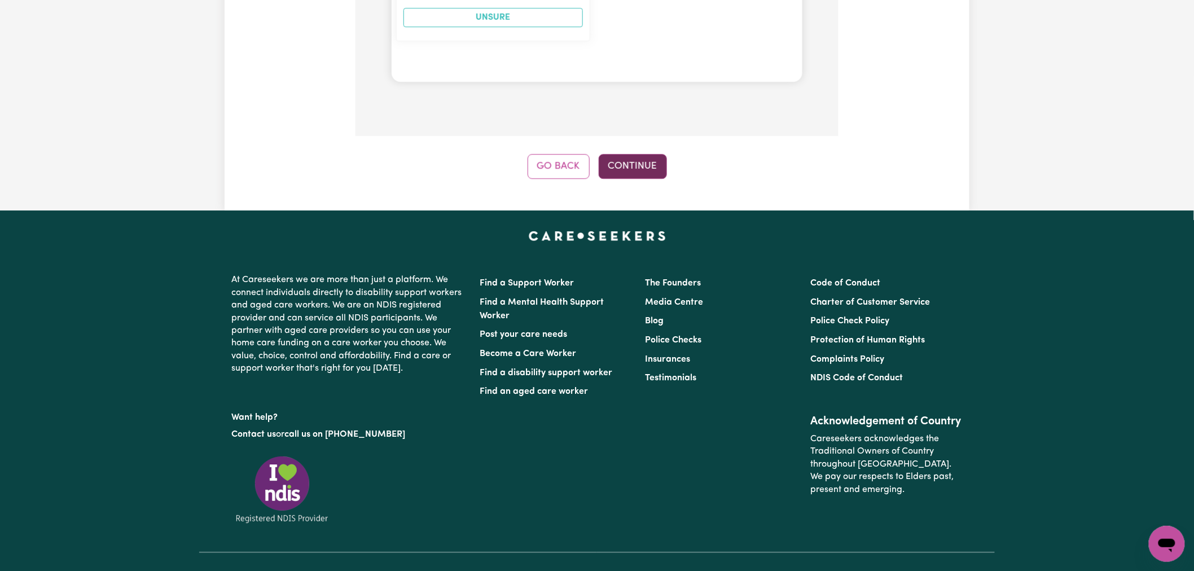
click at [635, 179] on button "Continue" at bounding box center [633, 166] width 68 height 25
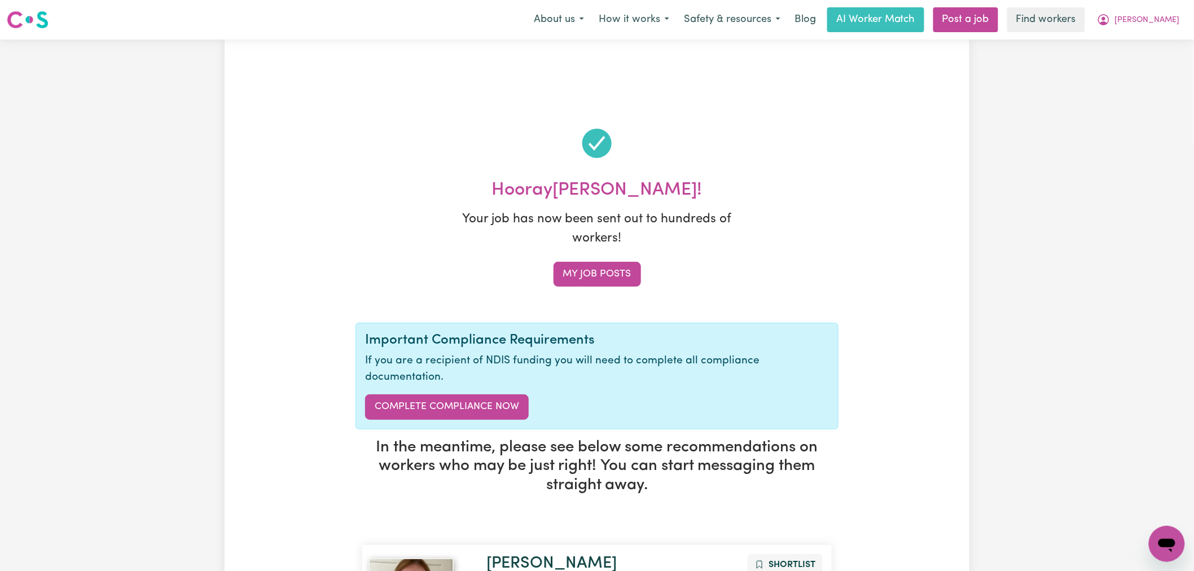
click at [789, 213] on div "Hooray [PERSON_NAME] ! Your job has now been sent out to hundreds of workers! M…" at bounding box center [597, 233] width 483 height 107
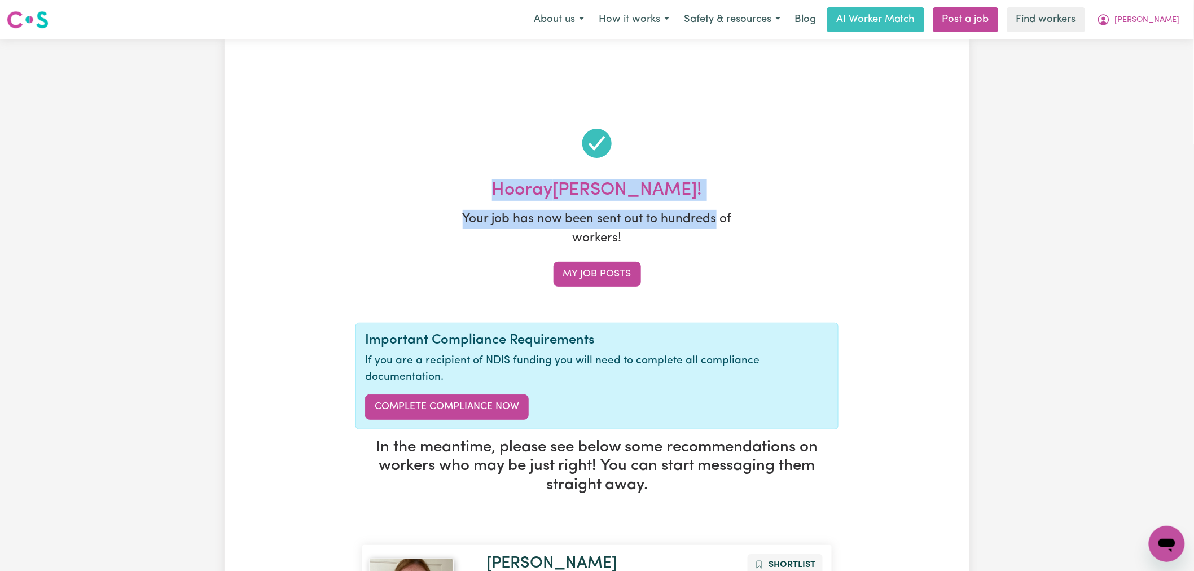
drag, startPoint x: 715, startPoint y: 223, endPoint x: 498, endPoint y: 173, distance: 222.0
click at [498, 173] on div "Hooray [PERSON_NAME] ! Your job has now been sent out to hundreds of workers! M…" at bounding box center [597, 197] width 483 height 180
click at [591, 173] on div at bounding box center [597, 143] width 483 height 72
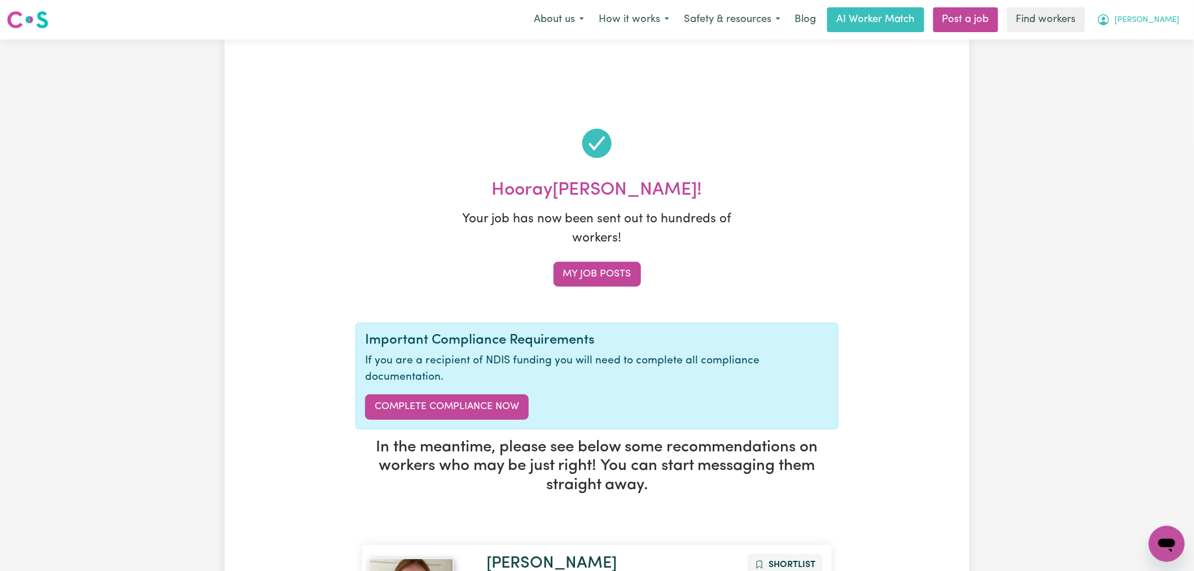
click at [1171, 13] on button "[PERSON_NAME]" at bounding box center [1139, 20] width 98 height 24
click at [1152, 65] on link "Logout" at bounding box center [1142, 64] width 89 height 21
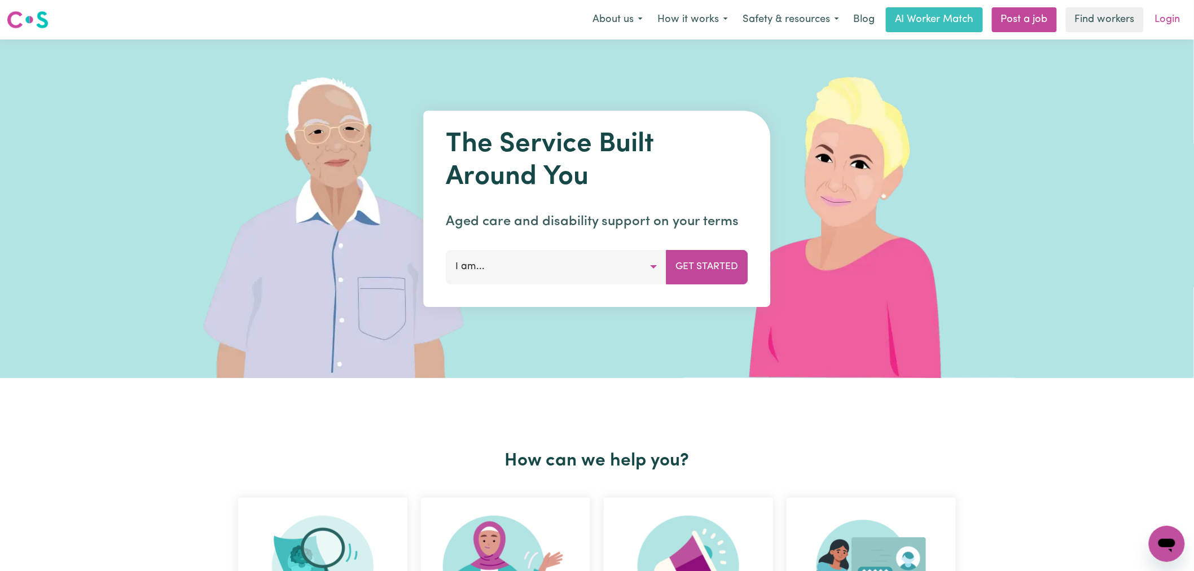
click at [1167, 24] on link "Login" at bounding box center [1168, 19] width 39 height 25
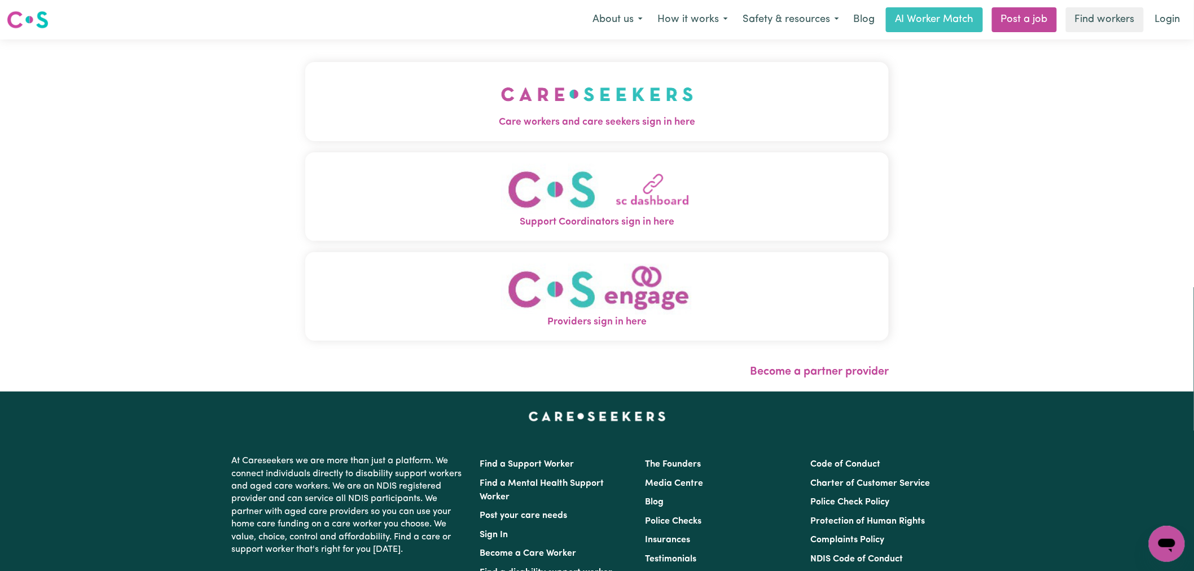
click at [511, 124] on span "Care workers and care seekers sign in here" at bounding box center [597, 122] width 584 height 15
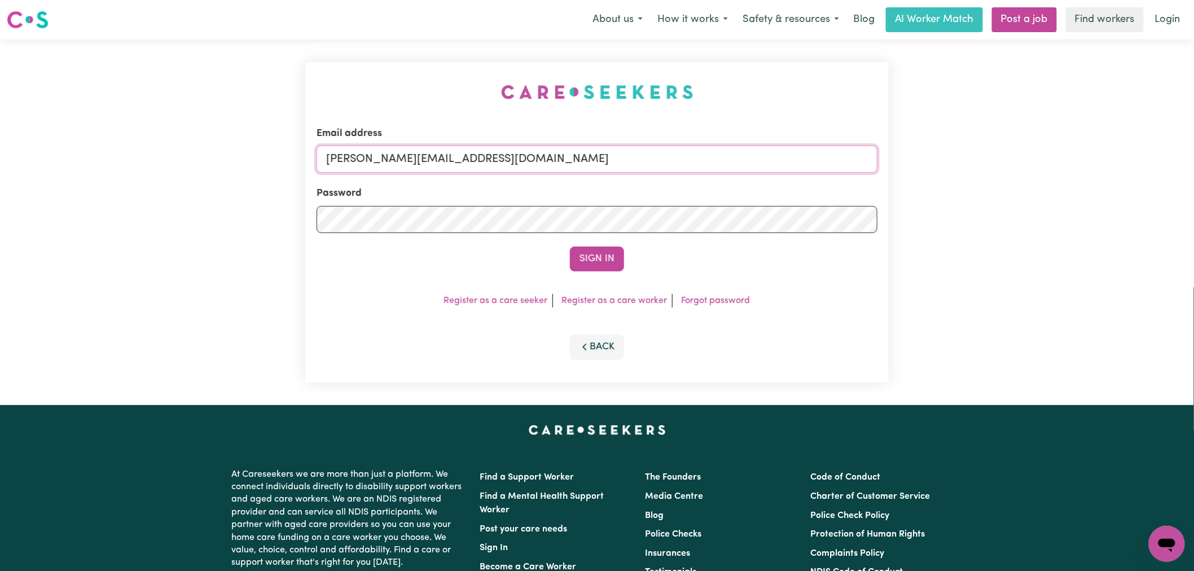
drag, startPoint x: 504, startPoint y: 167, endPoint x: 504, endPoint y: 173, distance: 6.2
click at [504, 167] on input "[PERSON_NAME][EMAIL_ADDRESS][DOMAIN_NAME]" at bounding box center [597, 159] width 561 height 27
drag, startPoint x: 608, startPoint y: 159, endPoint x: 384, endPoint y: 155, distance: 224.1
click at [384, 155] on input "[EMAIL_ADDRESS][PERSON_NAME][PERSON_NAME][DOMAIN_NAME]" at bounding box center [597, 159] width 561 height 27
type input "[EMAIL_ADDRESS][PERSON_NAME][PERSON_NAME][DOMAIN_NAME]"
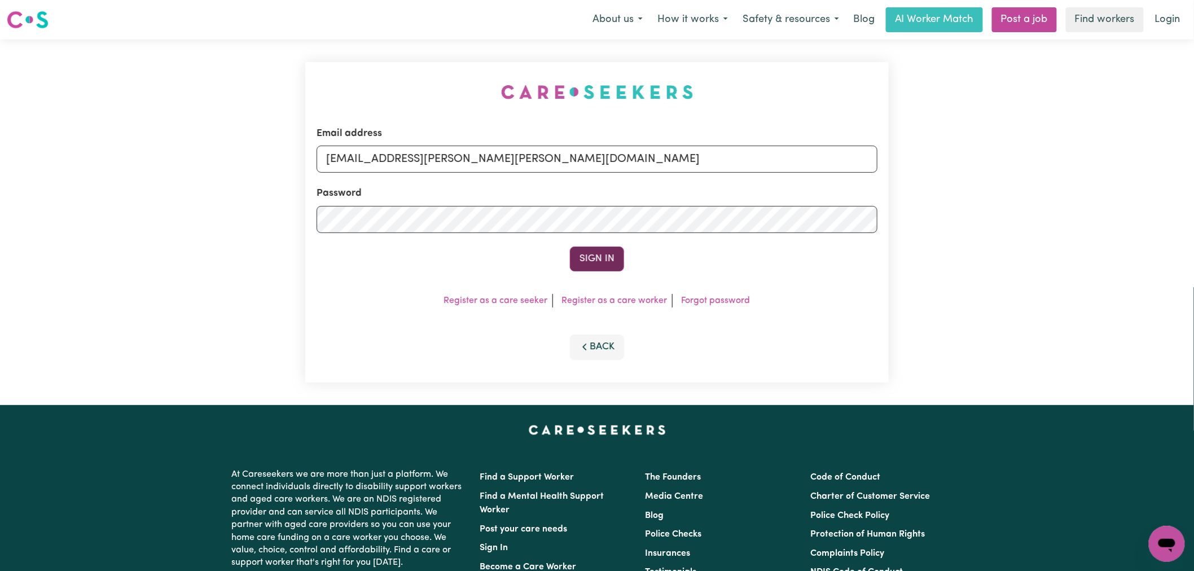
click at [601, 257] on button "Sign In" at bounding box center [597, 259] width 54 height 25
